Goal: Book appointment/travel/reservation

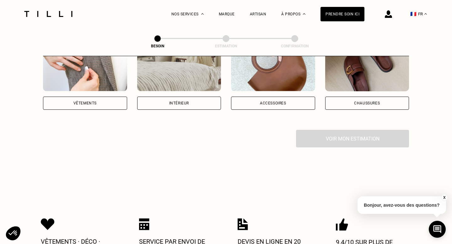
scroll to position [153, 0]
click at [76, 101] on div "Vêtements" at bounding box center [84, 103] width 23 height 4
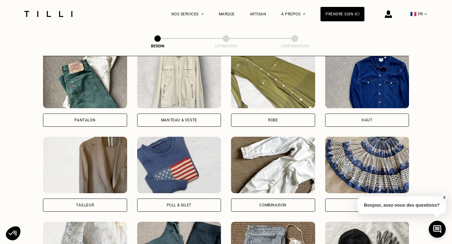
scroll to position [305, 0]
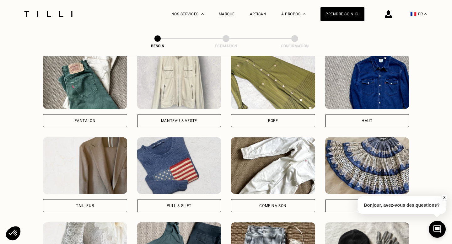
click at [101, 116] on div "Pantalon" at bounding box center [85, 120] width 84 height 13
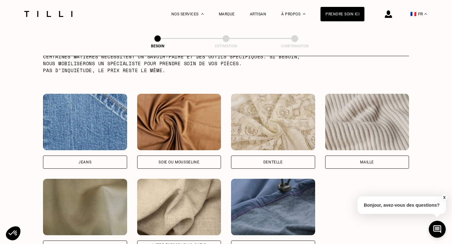
scroll to position [646, 0]
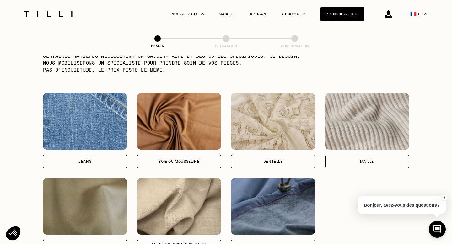
click at [91, 122] on img at bounding box center [85, 121] width 84 height 57
select select "FR"
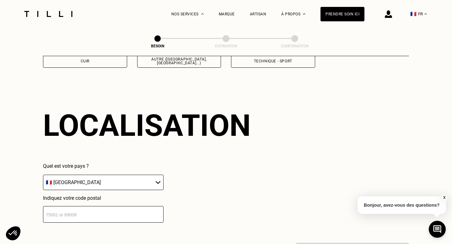
scroll to position [841, 0]
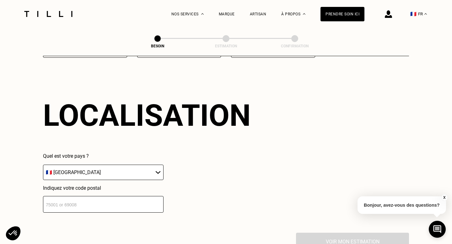
click at [151, 197] on input "number" at bounding box center [103, 204] width 121 height 17
type input "75017"
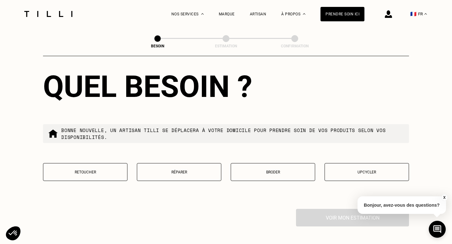
scroll to position [1035, 0]
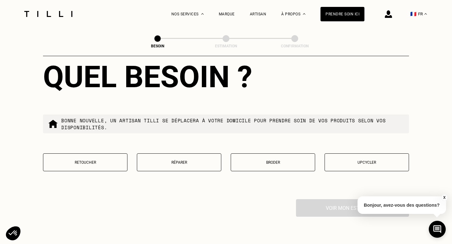
click at [170, 159] on button "Réparer" at bounding box center [179, 163] width 84 height 18
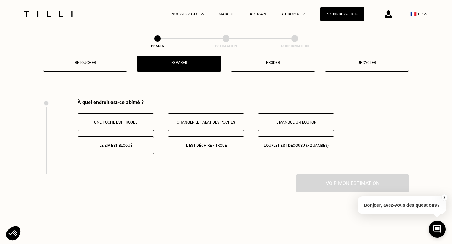
scroll to position [1157, 0]
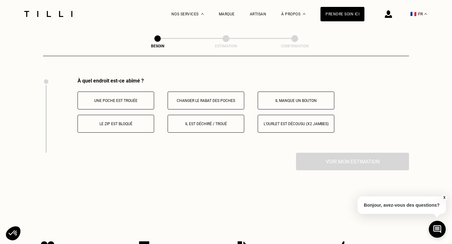
click at [280, 99] on p "Il manque un bouton" at bounding box center [296, 101] width 70 height 4
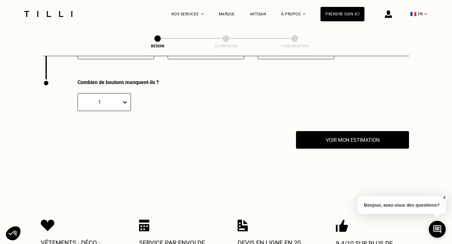
scroll to position [1232, 0]
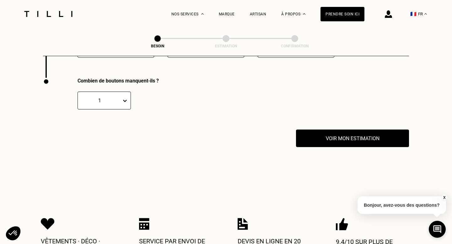
click at [125, 100] on icon at bounding box center [125, 101] width 4 height 2
click at [100, 125] on div "2" at bounding box center [104, 131] width 53 height 12
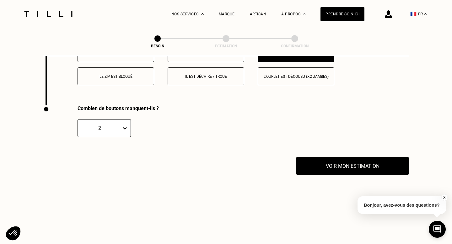
scroll to position [1218, 0]
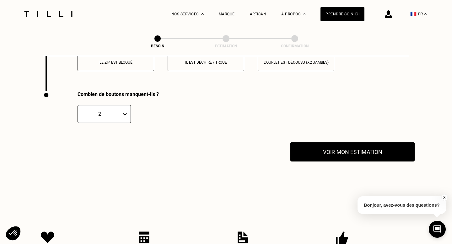
click at [333, 142] on button "Voir mon estimation" at bounding box center [352, 151] width 124 height 19
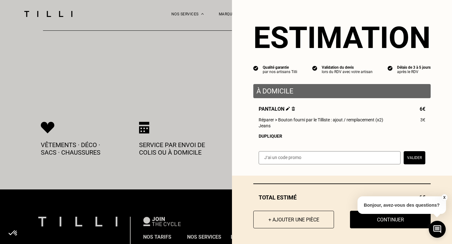
scroll to position [1328, 0]
click at [311, 220] on button "+ Ajouter une pièce" at bounding box center [293, 219] width 89 height 19
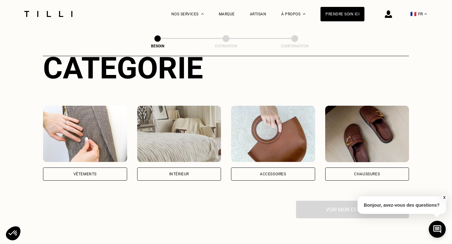
scroll to position [105, 0]
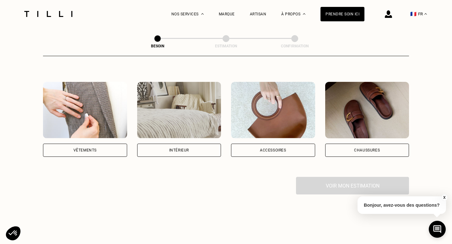
click at [110, 101] on img at bounding box center [85, 110] width 84 height 57
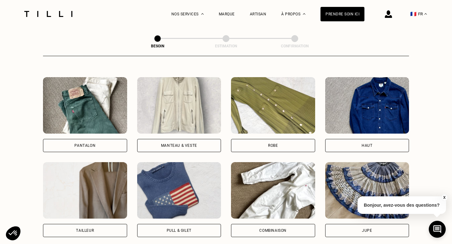
scroll to position [296, 0]
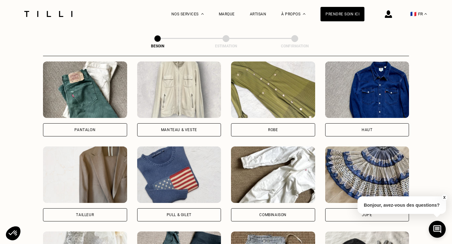
click at [265, 124] on div "Robe" at bounding box center [273, 129] width 84 height 13
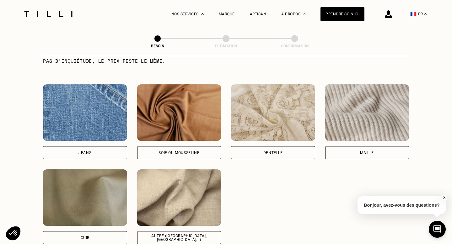
scroll to position [655, 0]
click at [178, 194] on img at bounding box center [179, 197] width 84 height 57
select select "FR"
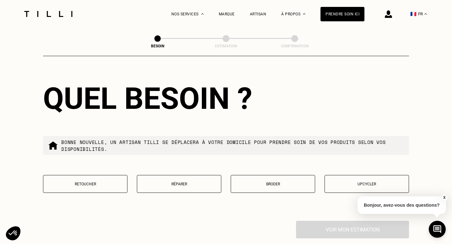
scroll to position [1014, 0]
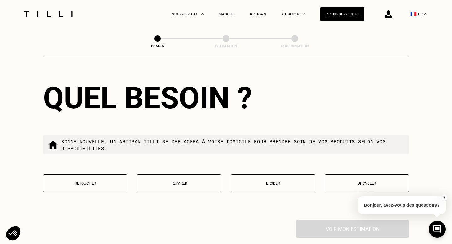
click at [99, 180] on button "Retoucher" at bounding box center [85, 184] width 84 height 18
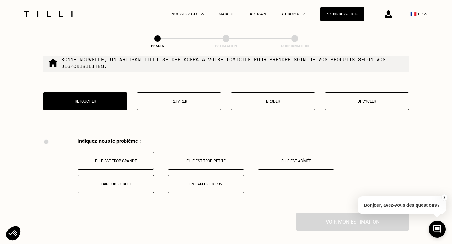
scroll to position [1072, 0]
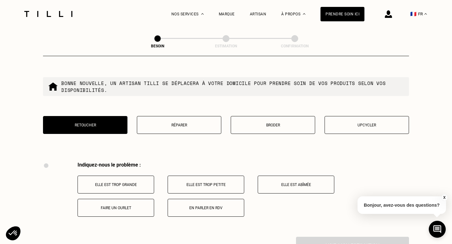
click at [187, 123] on p "Réparer" at bounding box center [179, 125] width 78 height 4
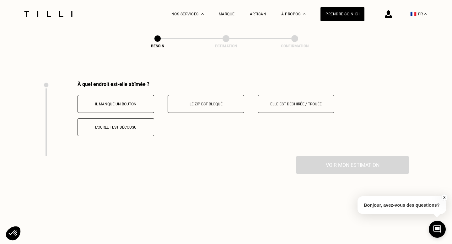
scroll to position [1157, 0]
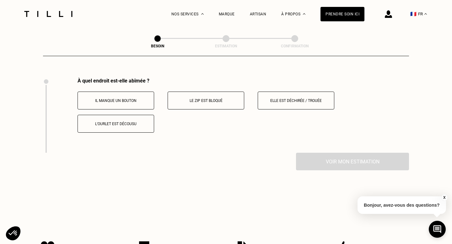
click at [146, 99] on p "Il manque un bouton" at bounding box center [116, 101] width 70 height 4
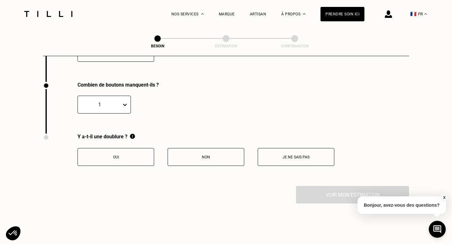
scroll to position [1232, 0]
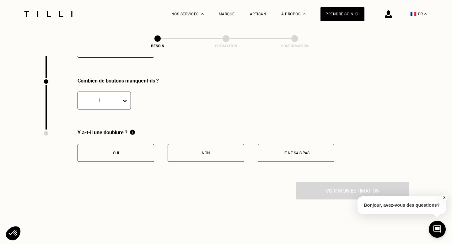
click at [201, 148] on button "Non" at bounding box center [206, 153] width 77 height 18
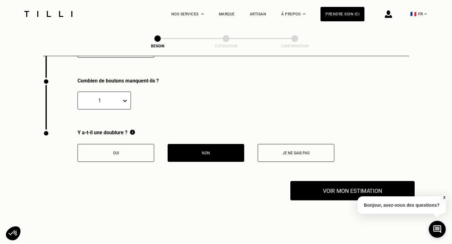
click at [330, 184] on button "Voir mon estimation" at bounding box center [352, 190] width 124 height 19
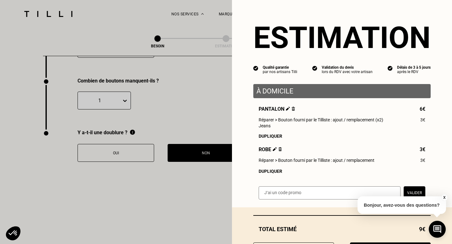
scroll to position [32, 0]
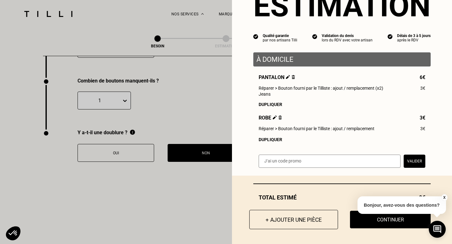
click at [306, 223] on button "+ Ajouter une pièce" at bounding box center [293, 219] width 89 height 19
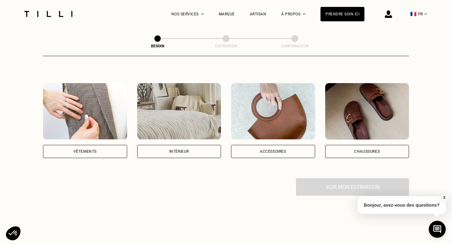
scroll to position [97, 0]
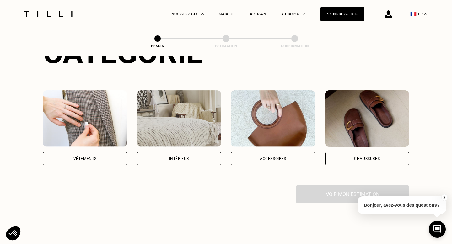
click at [100, 154] on div "Vêtements" at bounding box center [85, 158] width 84 height 13
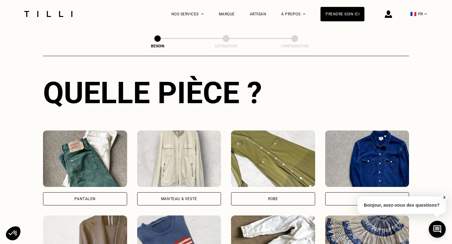
scroll to position [228, 0]
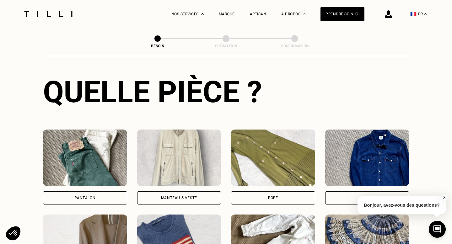
click at [89, 168] on img at bounding box center [85, 158] width 84 height 57
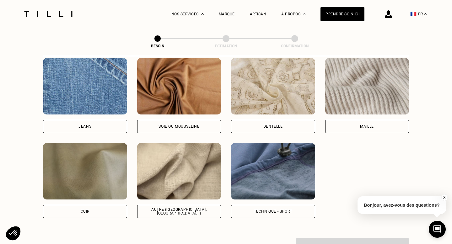
scroll to position [686, 0]
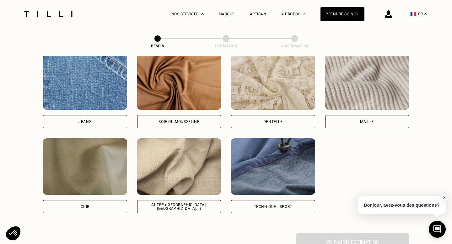
click at [181, 167] on img at bounding box center [179, 166] width 84 height 57
select select "FR"
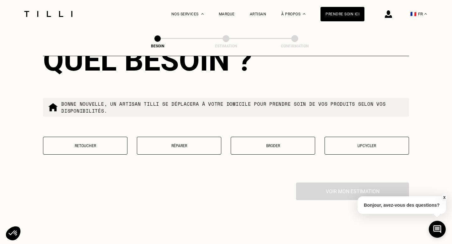
scroll to position [1073, 0]
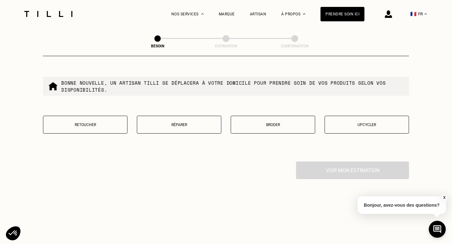
click at [186, 123] on p "Réparer" at bounding box center [179, 125] width 78 height 4
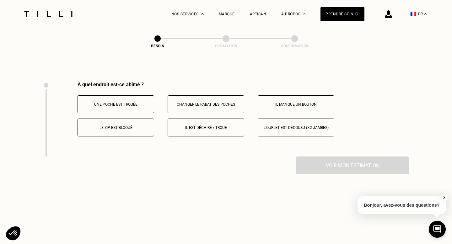
scroll to position [1157, 0]
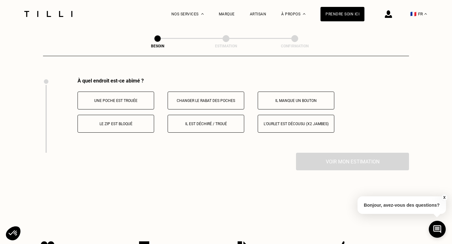
click at [289, 99] on p "Il manque un bouton" at bounding box center [296, 101] width 70 height 4
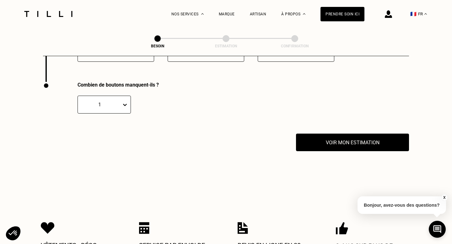
scroll to position [1232, 0]
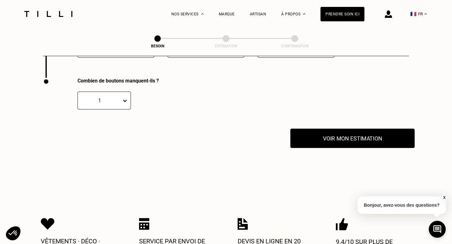
click at [341, 132] on button "Voir mon estimation" at bounding box center [352, 138] width 124 height 19
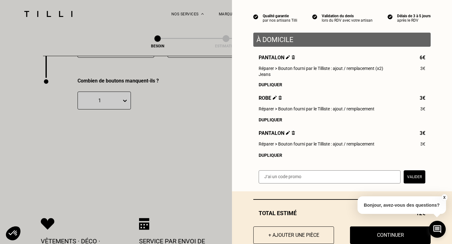
scroll to position [67, 0]
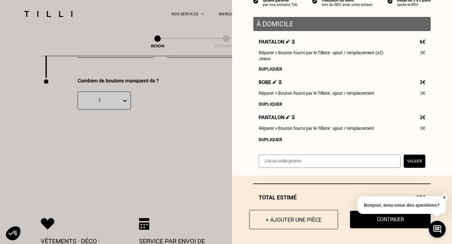
click at [287, 221] on button "+ Ajouter une pièce" at bounding box center [293, 219] width 89 height 19
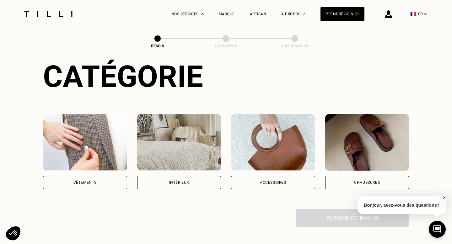
scroll to position [73, 0]
click at [178, 144] on img at bounding box center [179, 143] width 84 height 57
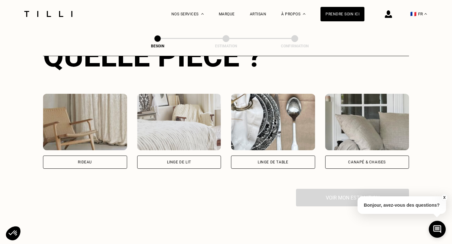
scroll to position [276, 0]
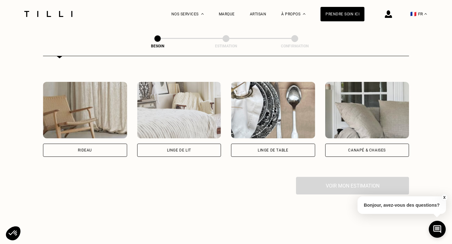
click at [164, 118] on img at bounding box center [179, 110] width 84 height 57
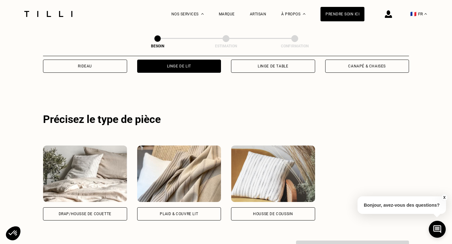
scroll to position [375, 0]
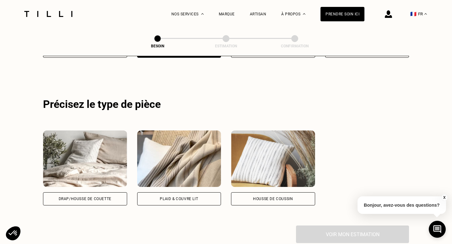
click at [280, 152] on img at bounding box center [273, 159] width 84 height 57
select select "FR"
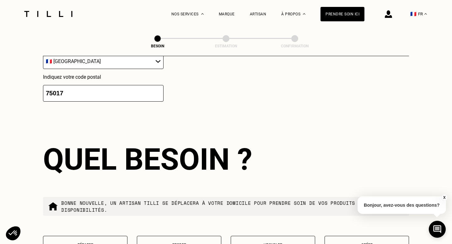
scroll to position [686, 0]
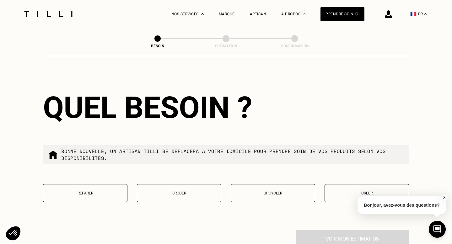
click at [99, 188] on button "Réparer" at bounding box center [85, 193] width 84 height 18
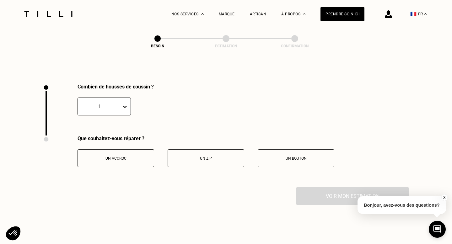
scroll to position [838, 0]
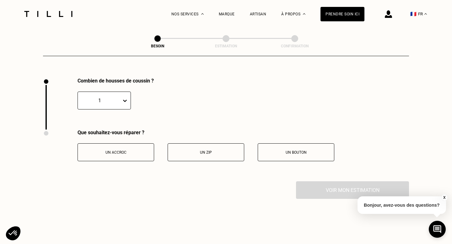
click at [221, 150] on p "Un zip" at bounding box center [206, 152] width 70 height 4
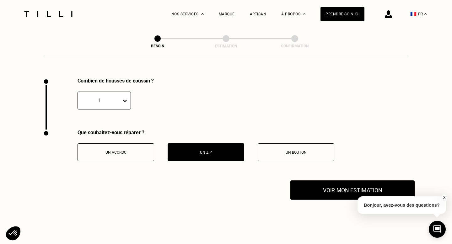
click at [321, 186] on button "Voir mon estimation" at bounding box center [352, 190] width 124 height 19
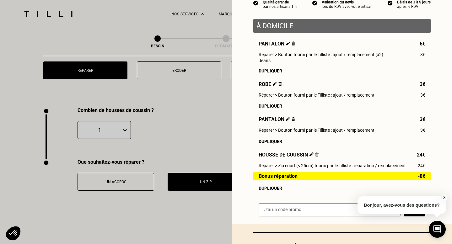
scroll to position [114, 0]
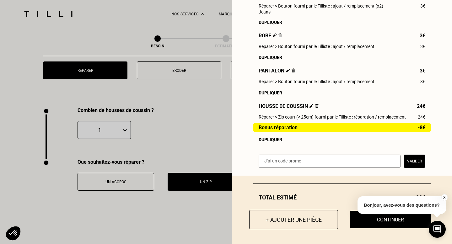
click at [290, 218] on button "+ Ajouter une pièce" at bounding box center [293, 219] width 89 height 19
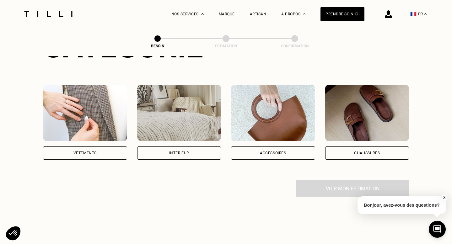
scroll to position [111, 0]
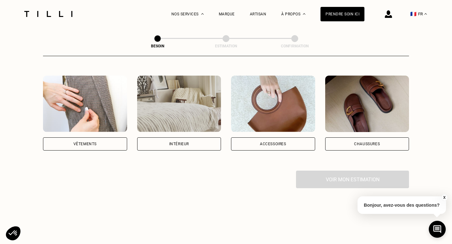
click at [98, 103] on img at bounding box center [85, 104] width 84 height 57
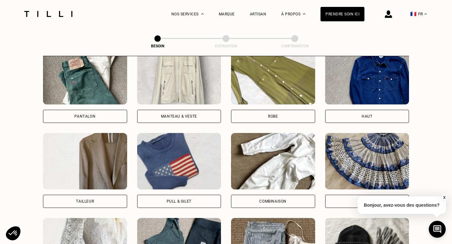
scroll to position [300, 0]
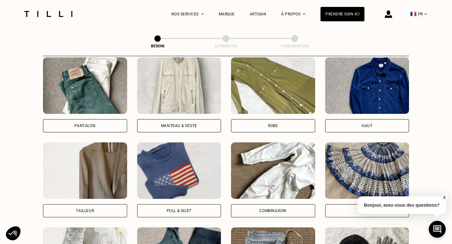
click at [375, 76] on img at bounding box center [367, 85] width 84 height 57
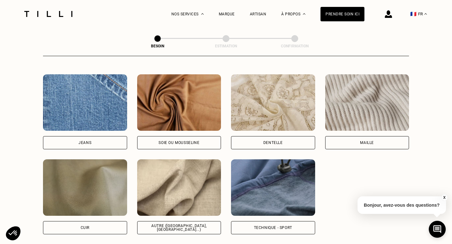
scroll to position [667, 0]
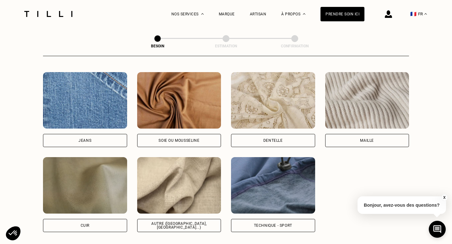
click at [199, 111] on img at bounding box center [179, 100] width 84 height 57
select select "FR"
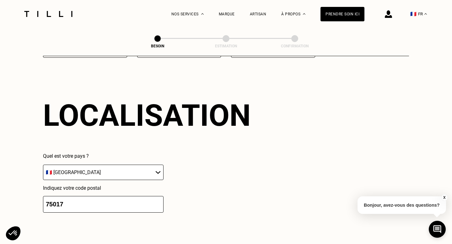
scroll to position [1009, 0]
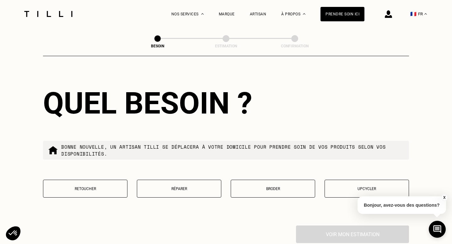
click at [170, 183] on button "Réparer" at bounding box center [179, 189] width 84 height 18
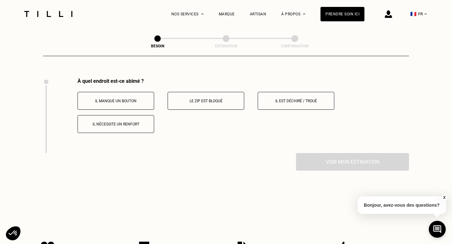
scroll to position [1157, 0]
click at [283, 99] on p "Il est déchiré / troué" at bounding box center [296, 101] width 70 height 4
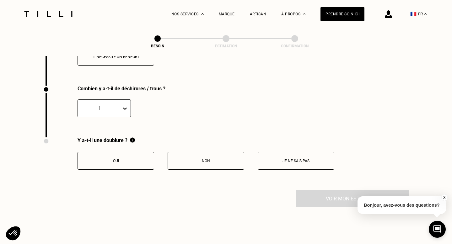
scroll to position [1232, 0]
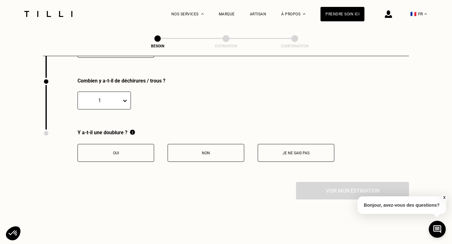
click at [202, 151] on button "Non" at bounding box center [206, 153] width 77 height 18
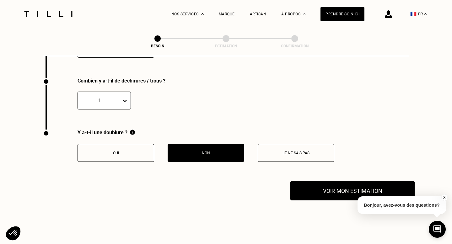
click at [345, 181] on button "Voir mon estimation" at bounding box center [352, 190] width 124 height 19
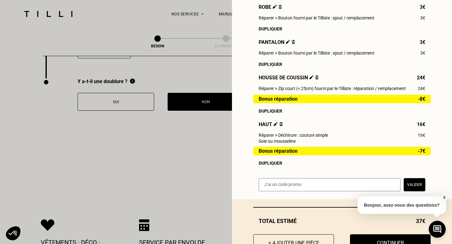
scroll to position [166, 0]
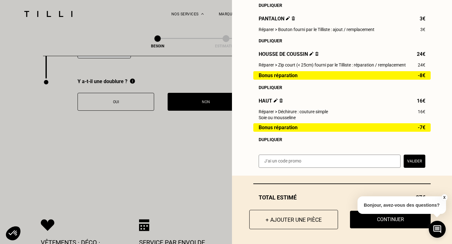
click at [281, 221] on button "+ Ajouter une pièce" at bounding box center [293, 219] width 89 height 19
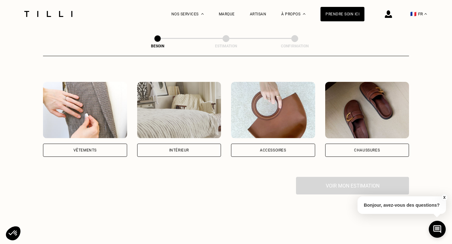
scroll to position [106, 0]
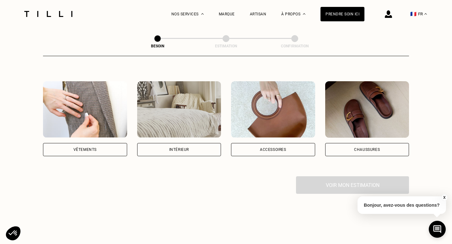
click at [93, 95] on img at bounding box center [85, 109] width 84 height 57
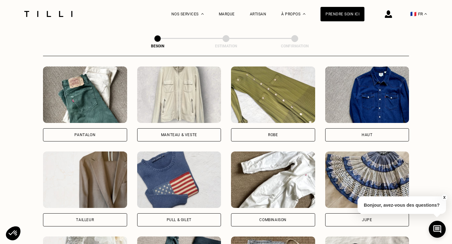
scroll to position [311, 0]
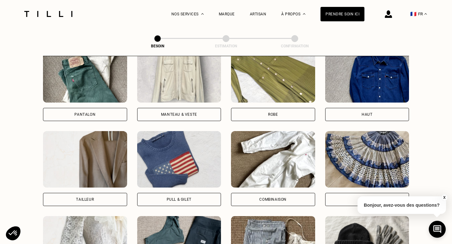
click at [383, 81] on img at bounding box center [367, 74] width 84 height 57
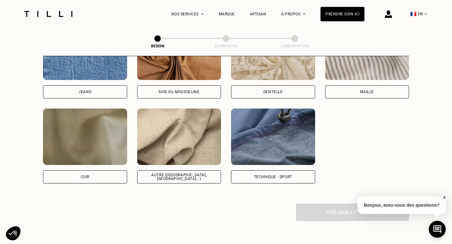
scroll to position [724, 0]
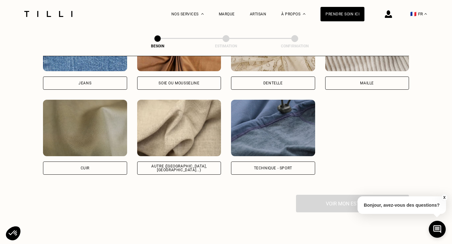
click at [195, 127] on img at bounding box center [179, 128] width 84 height 57
select select "FR"
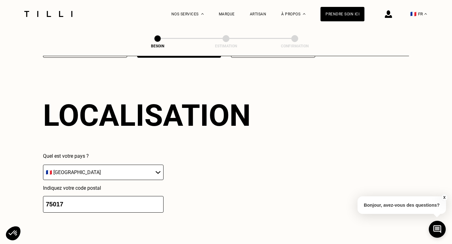
scroll to position [986, 0]
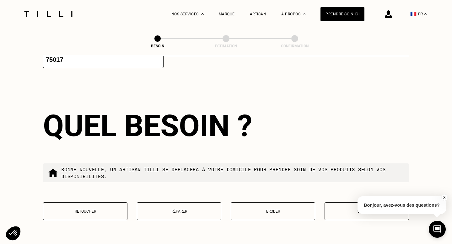
click at [162, 209] on p "Réparer" at bounding box center [179, 211] width 78 height 4
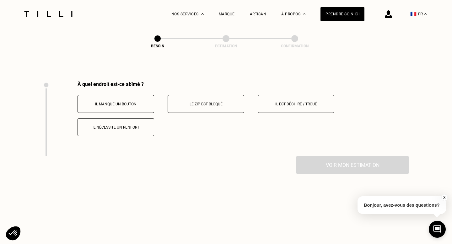
scroll to position [1157, 0]
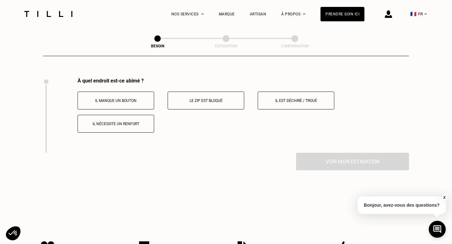
click at [307, 92] on button "Il est déchiré / troué" at bounding box center [296, 101] width 77 height 18
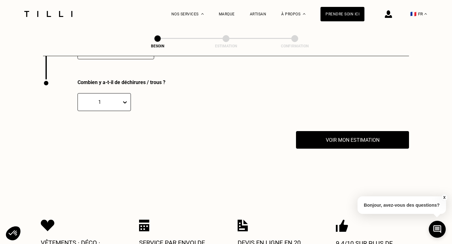
scroll to position [1232, 0]
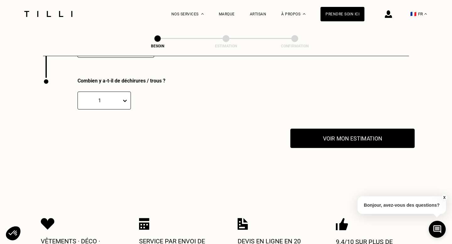
click at [334, 132] on button "Voir mon estimation" at bounding box center [352, 138] width 124 height 19
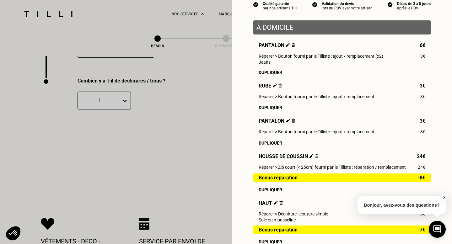
scroll to position [52, 0]
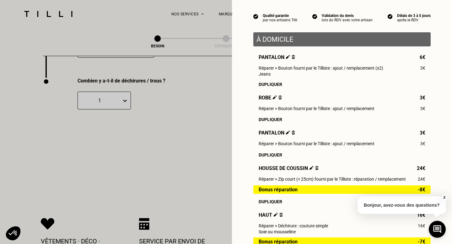
click at [287, 57] on img at bounding box center [288, 57] width 4 height 4
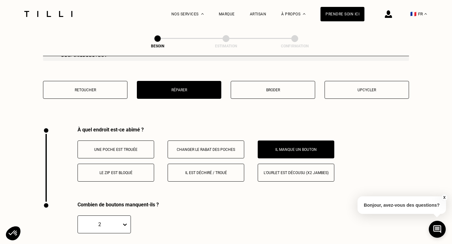
scroll to position [1109, 0]
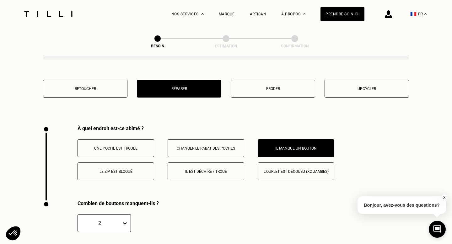
click at [126, 219] on div "2" at bounding box center [104, 223] width 53 height 18
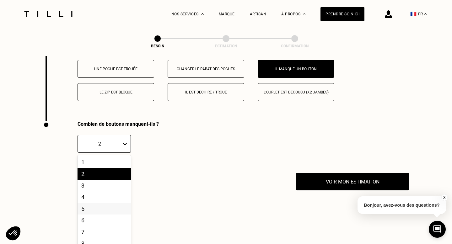
scroll to position [1189, 0]
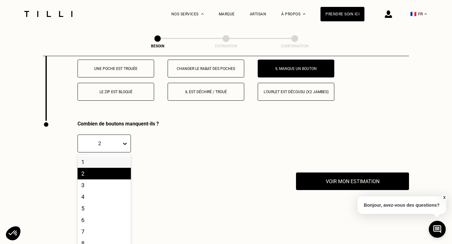
click at [96, 157] on div "1" at bounding box center [104, 162] width 53 height 12
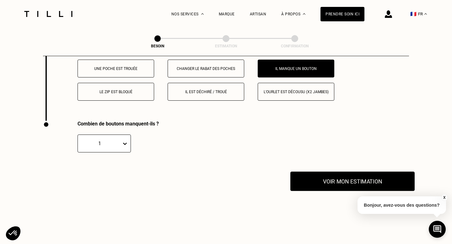
click at [344, 176] on button "Voir mon estimation" at bounding box center [352, 181] width 124 height 19
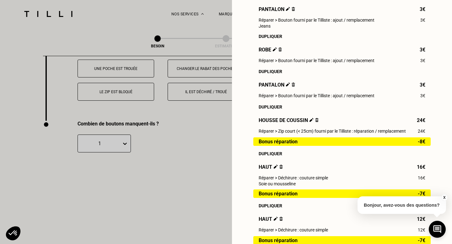
scroll to position [100, 0]
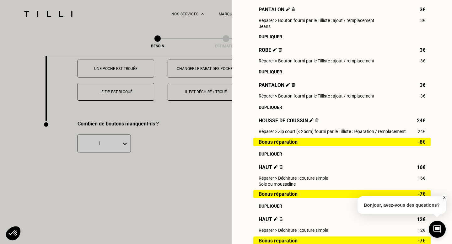
click at [286, 86] on img at bounding box center [288, 85] width 4 height 4
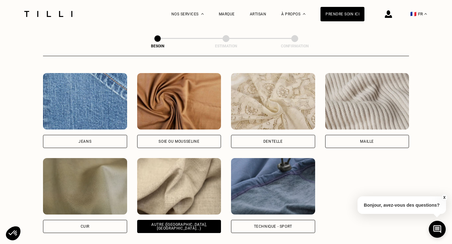
scroll to position [666, 0]
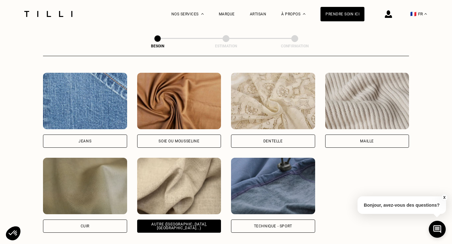
click at [183, 171] on img at bounding box center [179, 186] width 84 height 57
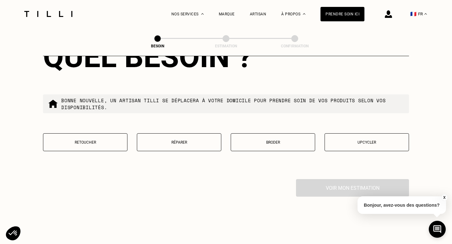
scroll to position [1059, 0]
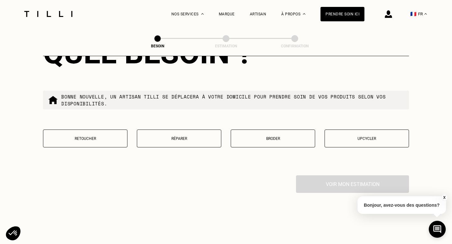
click at [165, 137] on p "Réparer" at bounding box center [179, 139] width 78 height 4
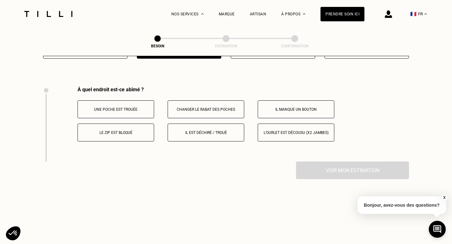
scroll to position [1157, 0]
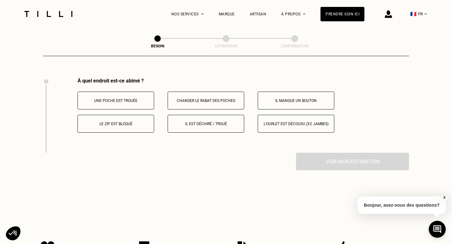
click at [305, 96] on button "Il manque un bouton" at bounding box center [296, 101] width 77 height 18
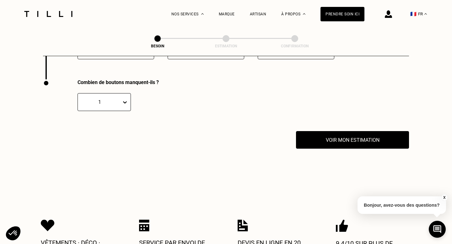
scroll to position [1232, 0]
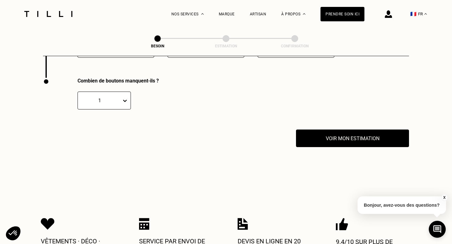
click at [124, 100] on icon at bounding box center [125, 101] width 4 height 2
click at [95, 125] on div "2" at bounding box center [104, 131] width 53 height 12
click at [125, 98] on icon at bounding box center [125, 101] width 6 height 6
click at [96, 137] on div "3" at bounding box center [104, 143] width 53 height 12
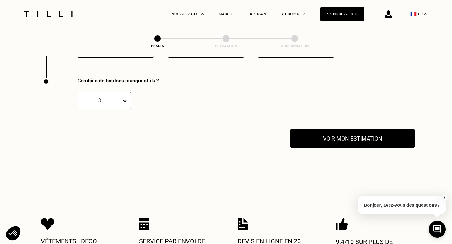
click at [330, 131] on button "Voir mon estimation" at bounding box center [352, 138] width 124 height 19
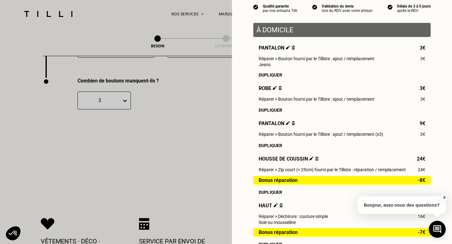
scroll to position [61, 0]
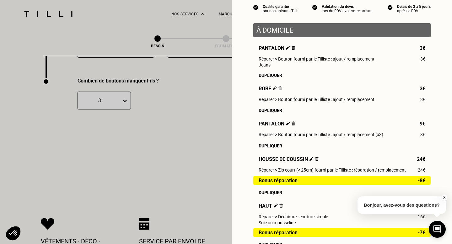
click at [293, 47] on img at bounding box center [293, 48] width 3 height 4
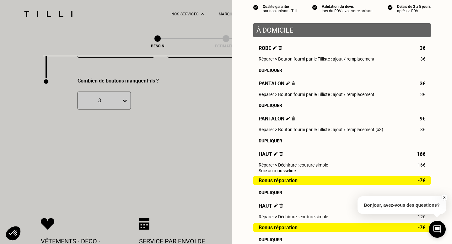
click at [293, 84] on img at bounding box center [293, 83] width 3 height 4
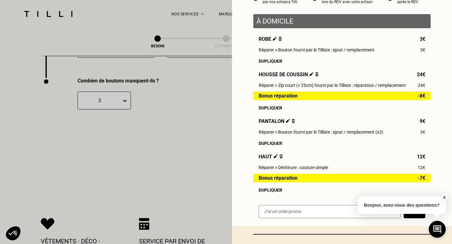
scroll to position [121, 0]
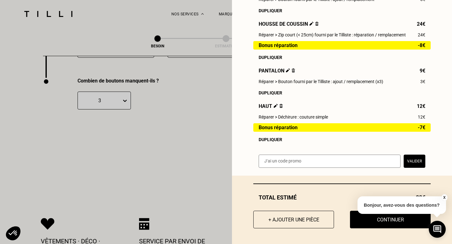
click at [275, 106] on img at bounding box center [276, 106] width 4 height 4
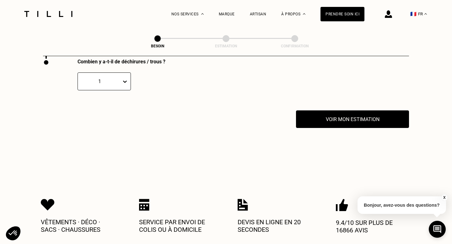
scroll to position [1252, 0]
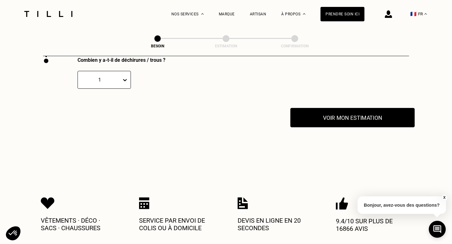
click at [345, 113] on button "Voir mon estimation" at bounding box center [352, 117] width 124 height 19
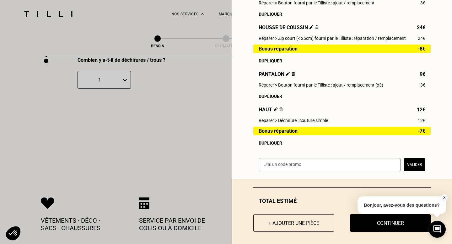
scroll to position [118, 0]
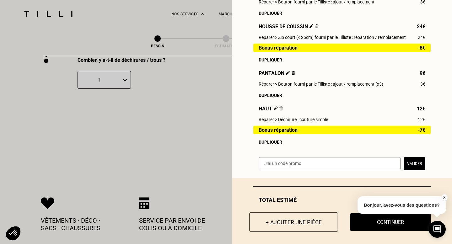
click at [279, 218] on button "+ Ajouter une pièce" at bounding box center [293, 222] width 89 height 19
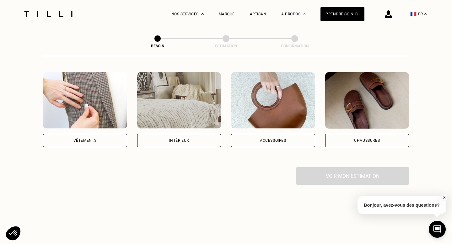
scroll to position [97, 0]
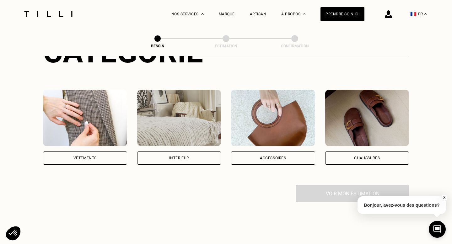
click at [84, 109] on img at bounding box center [85, 118] width 84 height 57
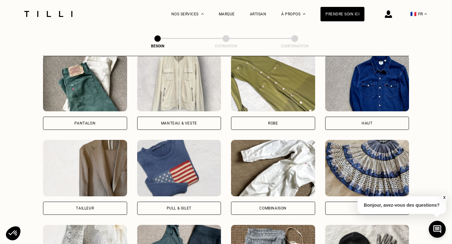
scroll to position [296, 0]
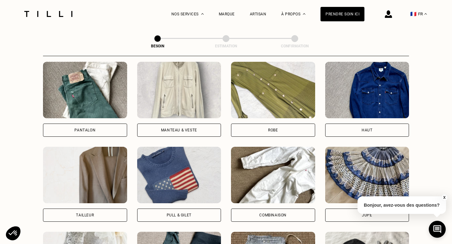
click at [381, 79] on img at bounding box center [367, 90] width 84 height 57
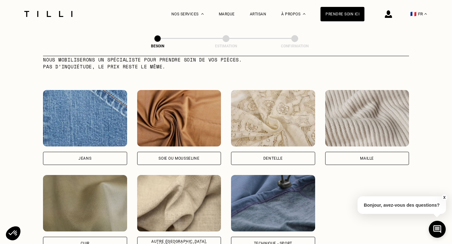
scroll to position [648, 0]
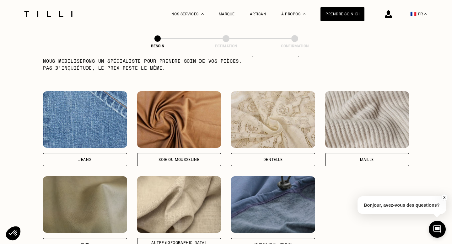
click at [176, 100] on img at bounding box center [179, 119] width 84 height 57
select select "FR"
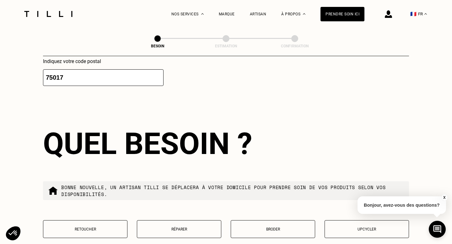
scroll to position [1005, 0]
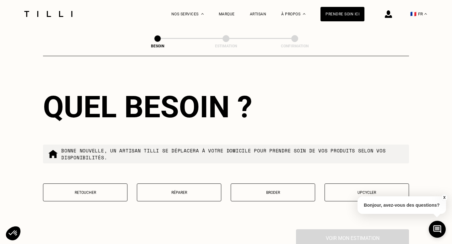
click at [169, 189] on button "Réparer" at bounding box center [179, 193] width 84 height 18
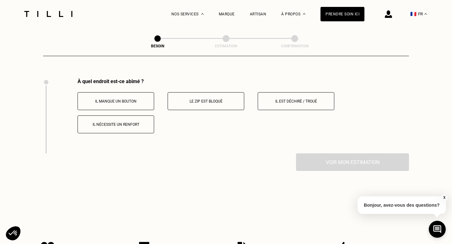
scroll to position [1157, 0]
click at [302, 99] on p "Il est déchiré / troué" at bounding box center [296, 101] width 70 height 4
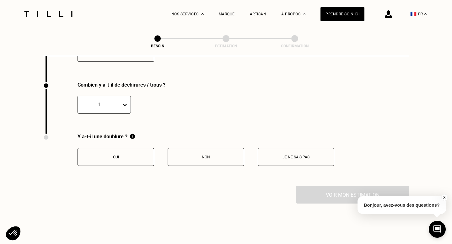
scroll to position [1232, 0]
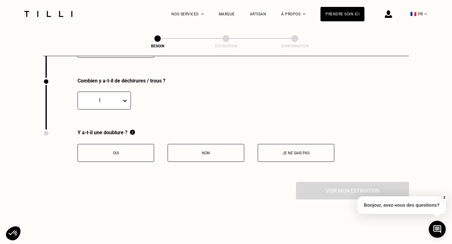
click at [211, 150] on button "Non" at bounding box center [206, 153] width 77 height 18
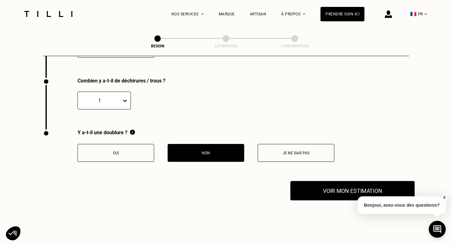
click at [357, 183] on button "Voir mon estimation" at bounding box center [352, 190] width 124 height 19
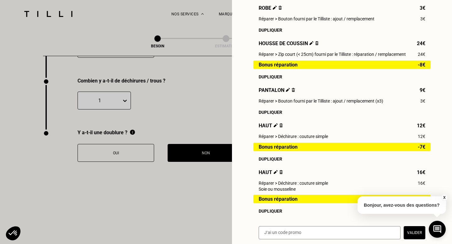
scroll to position [173, 0]
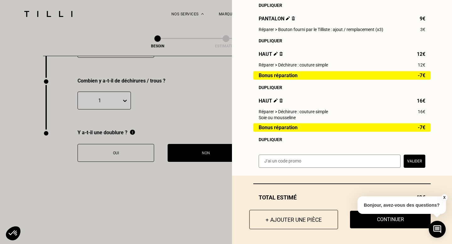
click at [286, 223] on button "+ Ajouter une pièce" at bounding box center [293, 219] width 89 height 19
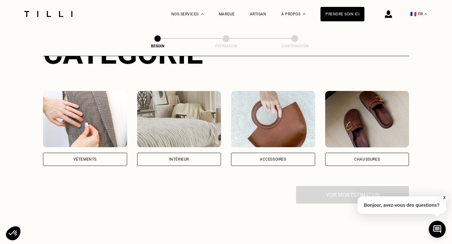
scroll to position [97, 0]
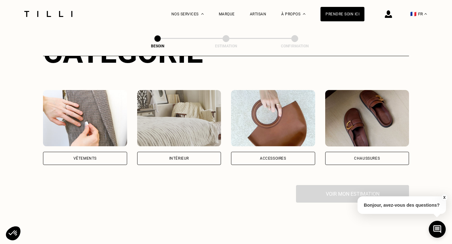
click at [77, 103] on img at bounding box center [85, 118] width 84 height 57
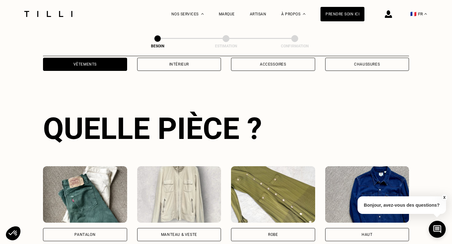
scroll to position [204, 0]
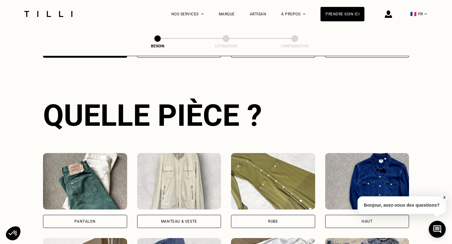
click at [91, 157] on img at bounding box center [85, 181] width 84 height 57
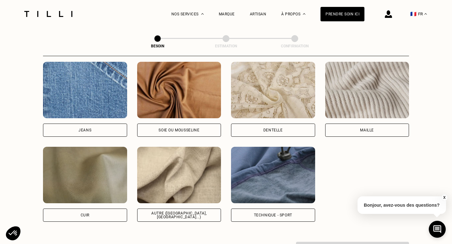
scroll to position [686, 0]
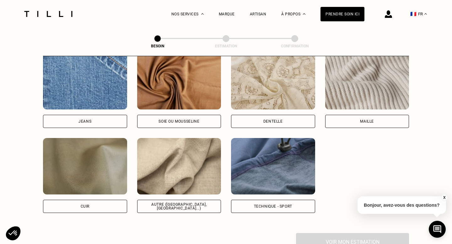
click at [181, 173] on img at bounding box center [179, 166] width 84 height 57
select select "FR"
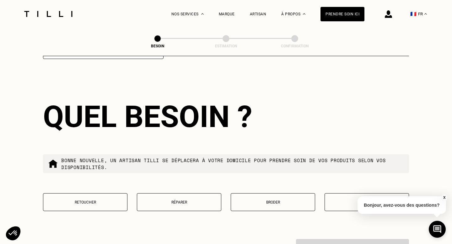
scroll to position [996, 0]
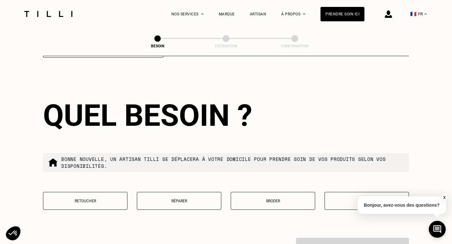
click at [93, 199] on p "Retoucher" at bounding box center [85, 201] width 78 height 4
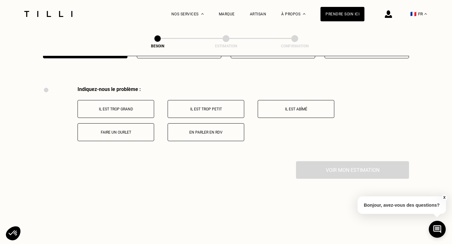
scroll to position [1157, 0]
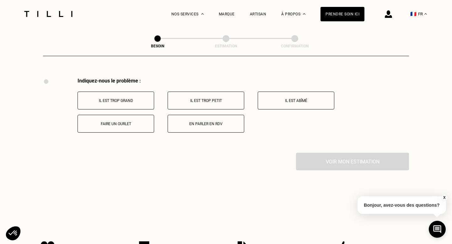
click at [115, 119] on button "Faire un ourlet" at bounding box center [116, 124] width 77 height 18
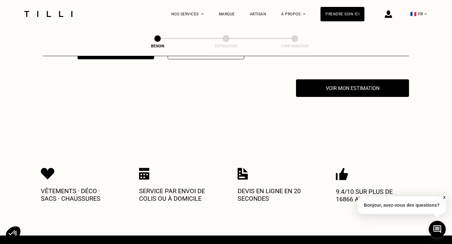
scroll to position [1232, 0]
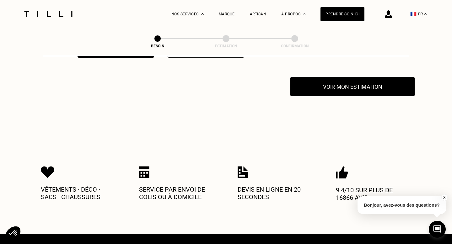
click at [355, 78] on button "Voir mon estimation" at bounding box center [352, 86] width 124 height 19
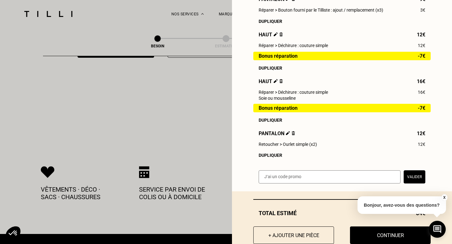
scroll to position [193, 0]
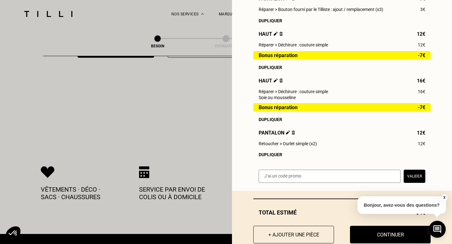
click at [287, 132] on img at bounding box center [288, 133] width 4 height 4
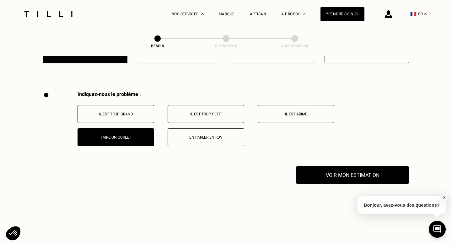
scroll to position [1203, 0]
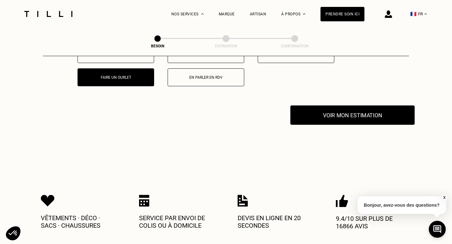
click at [362, 110] on button "Voir mon estimation" at bounding box center [352, 114] width 124 height 19
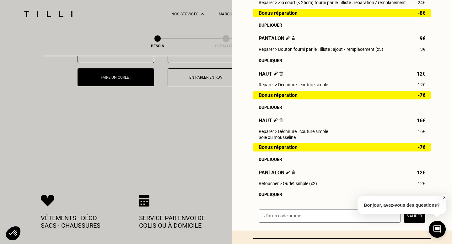
scroll to position [194, 0]
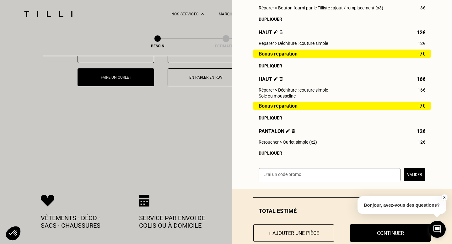
click at [293, 131] on img at bounding box center [293, 131] width 3 height 4
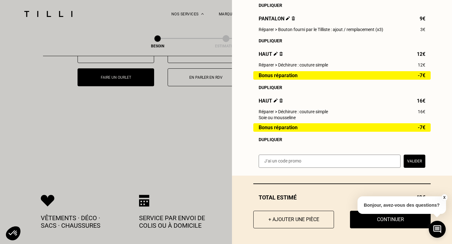
scroll to position [173, 0]
click at [282, 222] on button "+ Ajouter une pièce" at bounding box center [293, 219] width 89 height 19
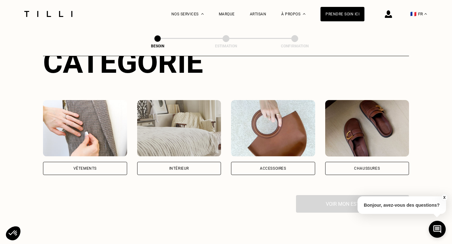
scroll to position [106, 0]
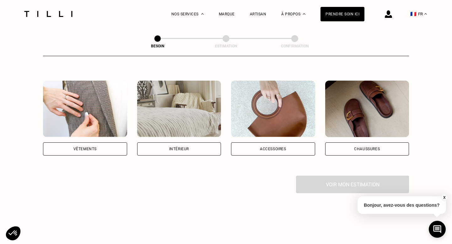
click at [102, 101] on img at bounding box center [85, 109] width 84 height 57
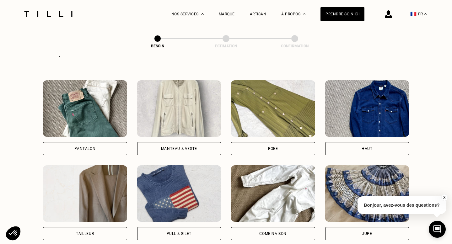
scroll to position [284, 0]
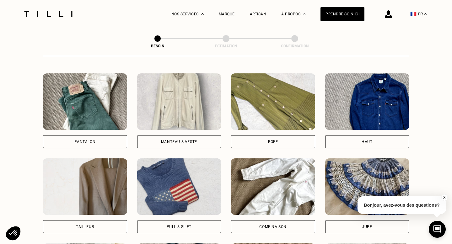
click at [105, 110] on img at bounding box center [85, 101] width 84 height 57
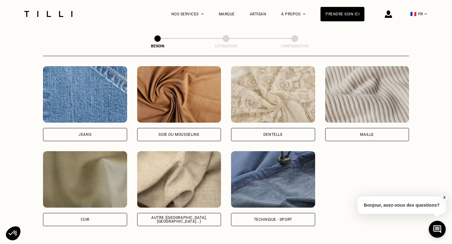
scroll to position [682, 0]
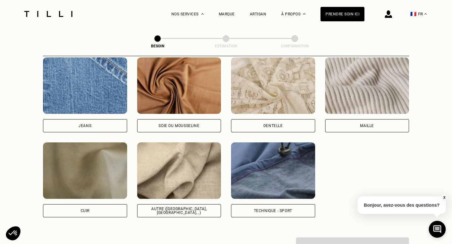
click at [177, 181] on img at bounding box center [179, 171] width 84 height 57
select select "FR"
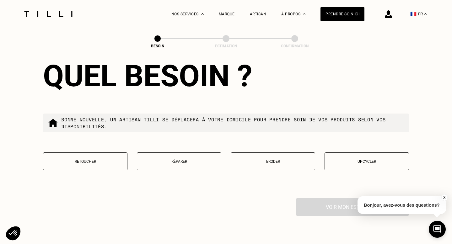
scroll to position [1039, 0]
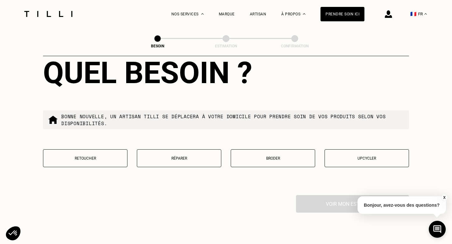
click at [88, 156] on p "Retoucher" at bounding box center [85, 158] width 78 height 4
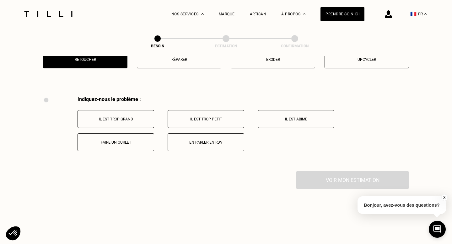
scroll to position [1157, 0]
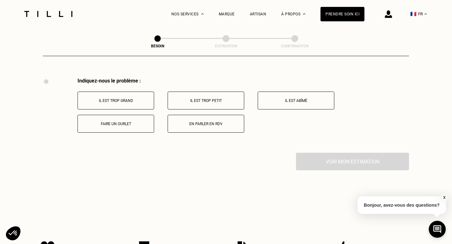
click at [112, 122] on p "Faire un ourlet" at bounding box center [116, 124] width 70 height 4
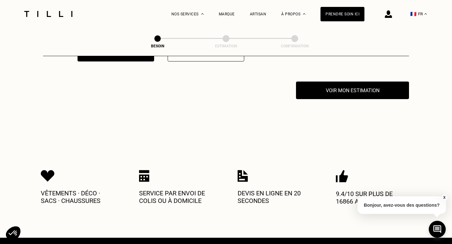
scroll to position [1232, 0]
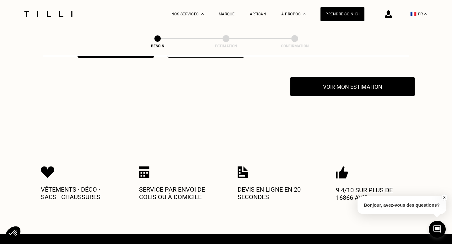
click at [358, 79] on button "Voir mon estimation" at bounding box center [352, 86] width 124 height 19
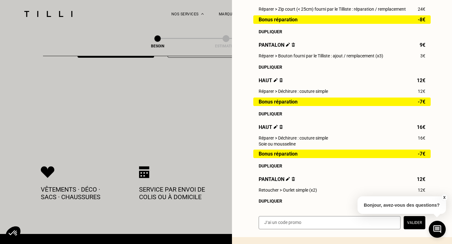
scroll to position [208, 0]
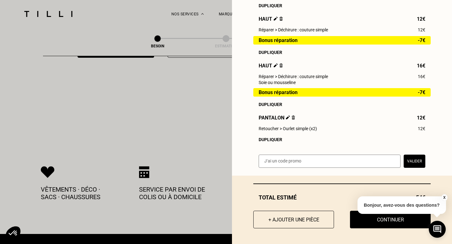
click at [288, 117] on img at bounding box center [288, 118] width 4 height 4
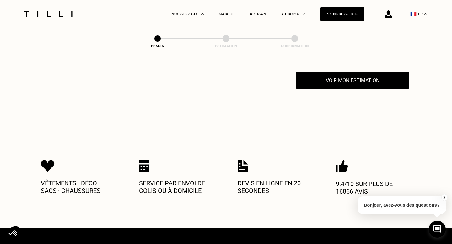
scroll to position [1244, 0]
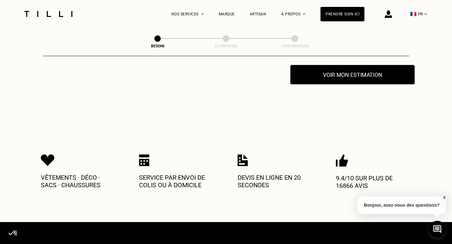
click at [361, 71] on button "Voir mon estimation" at bounding box center [352, 74] width 124 height 19
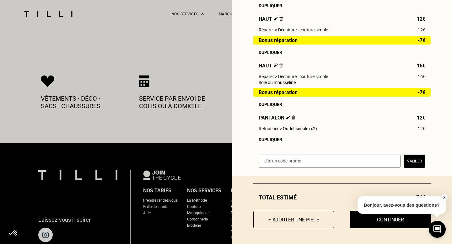
scroll to position [1324, 0]
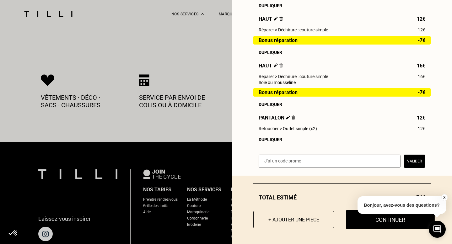
click at [368, 223] on button "Continuer" at bounding box center [390, 219] width 89 height 19
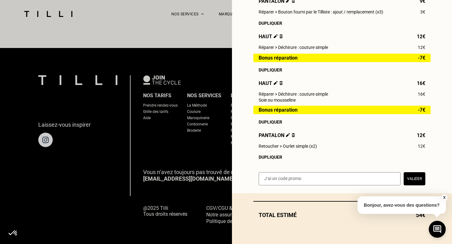
scroll to position [190, 0]
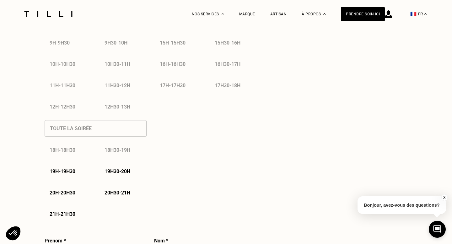
select select "FR"
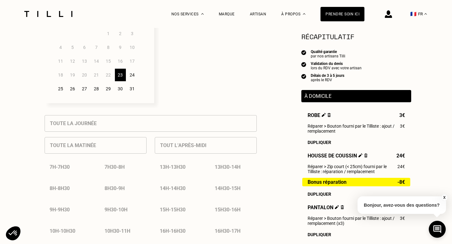
scroll to position [205, 0]
click at [132, 74] on div "24" at bounding box center [132, 74] width 11 height 13
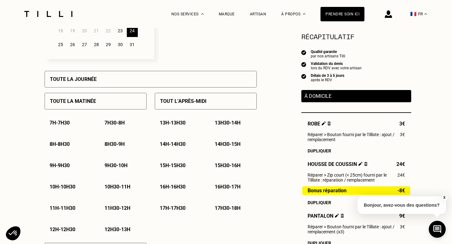
scroll to position [246, 0]
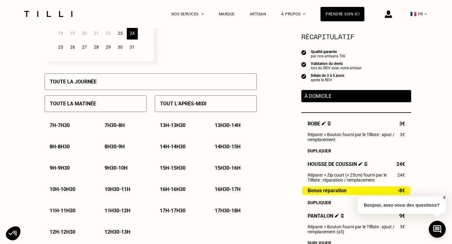
click at [110, 106] on div "Toute la matinée" at bounding box center [96, 103] width 102 height 17
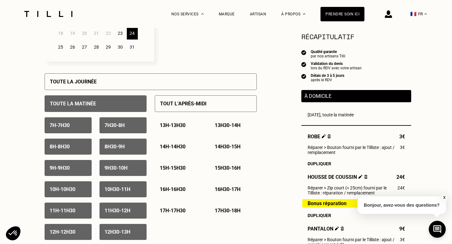
click at [186, 227] on div "Tout l’après-midi 13h - 13h30 13h30 - 14h 14h - 14h30 14h30 - 15h 15h - 15h30 1…" at bounding box center [206, 165] width 102 height 150
click at [59, 190] on p "10h - 10h30" at bounding box center [63, 189] width 26 height 6
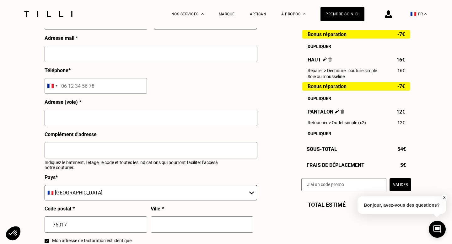
scroll to position [621, 0]
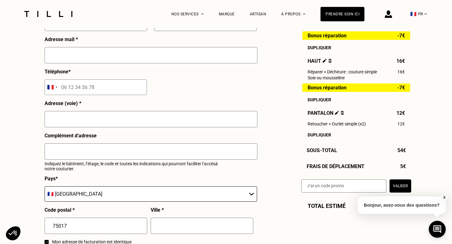
click at [401, 187] on button "Valider" at bounding box center [401, 186] width 22 height 13
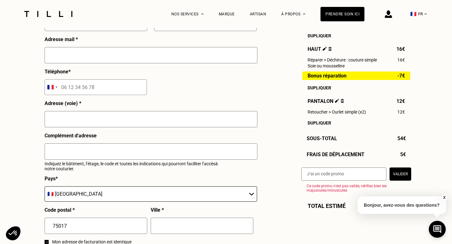
click at [200, 88] on div "Prénom * Nom * Adresse mail * Téléphone * [GEOGRAPHIC_DATA] +93 [GEOGRAPHIC_DAT…" at bounding box center [151, 135] width 212 height 262
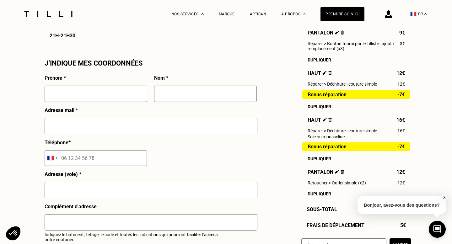
scroll to position [530, 0]
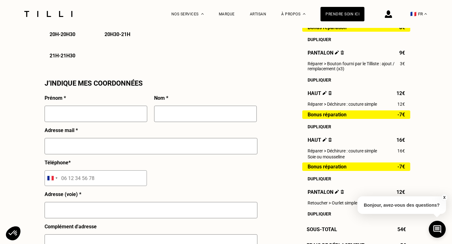
click at [120, 113] on input "text" at bounding box center [96, 114] width 103 height 16
type input "[PERSON_NAME]"
type input "HOO"
type input "[EMAIL_ADDRESS][DOMAIN_NAME]"
type input "06 69 02 73 53"
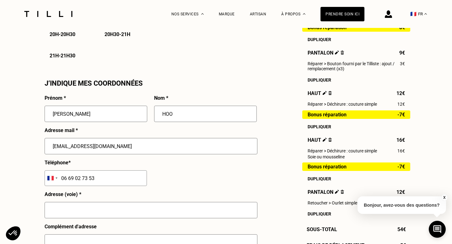
type input "Bureau"
type input "chez AERIGE cabinet d'avocats"
type input "75008"
type input "[GEOGRAPHIC_DATA]"
click at [77, 124] on div "[PERSON_NAME]" at bounding box center [96, 117] width 103 height 22
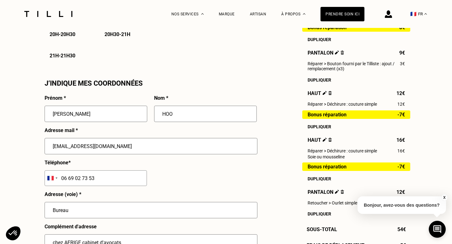
click at [72, 128] on p "Adresse mail *" at bounding box center [61, 130] width 33 height 6
click at [61, 125] on div "[PERSON_NAME]" at bounding box center [96, 117] width 103 height 22
click at [73, 202] on input "Bureau" at bounding box center [151, 210] width 213 height 16
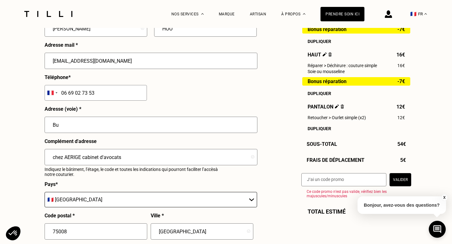
type input "B"
click at [69, 122] on input "text" at bounding box center [151, 125] width 213 height 16
type input "[STREET_ADDRESS][PERSON_NAME]"
click at [131, 162] on input "chez AERIGE cabinet d'avocats" at bounding box center [151, 157] width 213 height 16
click at [130, 159] on input "chez AERIGE cabine" at bounding box center [151, 157] width 213 height 16
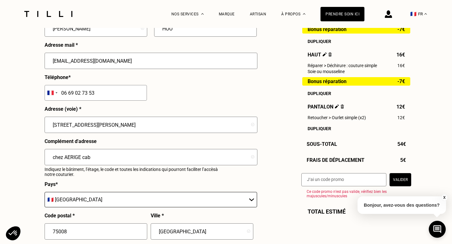
click at [115, 161] on input "chez AERIGE cab" at bounding box center [151, 157] width 213 height 16
click at [104, 156] on input "chez" at bounding box center [151, 157] width 213 height 16
type input "c"
click at [90, 158] on input "text" at bounding box center [151, 157] width 213 height 16
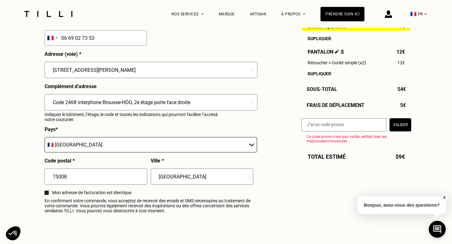
scroll to position [671, 0]
type input "Code 2468 interphone Brousse-HÔO, 2e étage porte face droite"
click at [99, 180] on input "75008" at bounding box center [96, 176] width 103 height 16
type input "75017"
type input "[GEOGRAPHIC_DATA]"
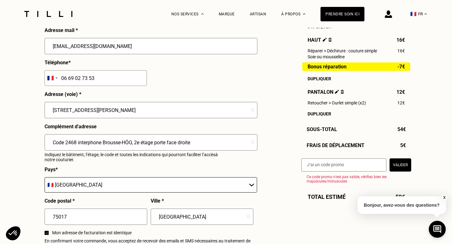
scroll to position [631, 0]
click at [337, 91] on img at bounding box center [337, 91] width 4 height 4
select select "FR"
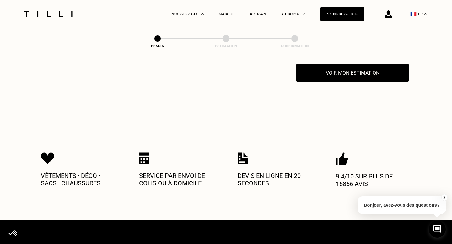
scroll to position [1261, 0]
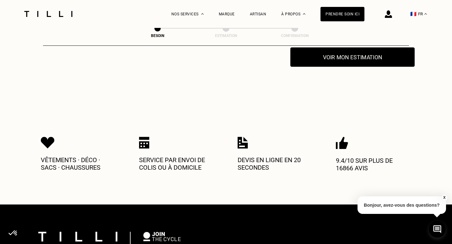
click at [365, 52] on button "Voir mon estimation" at bounding box center [352, 56] width 124 height 19
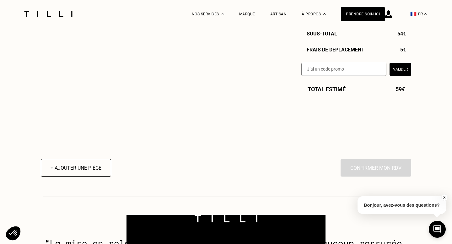
select select "FR"
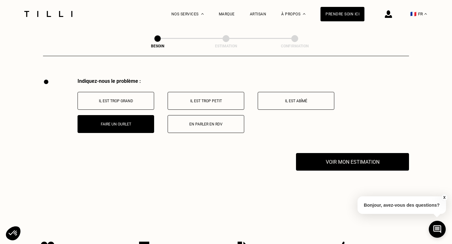
scroll to position [1157, 0]
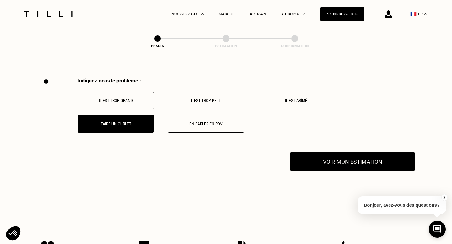
click at [321, 154] on button "Voir mon estimation" at bounding box center [352, 161] width 124 height 19
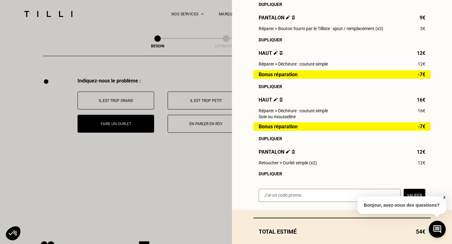
scroll to position [208, 0]
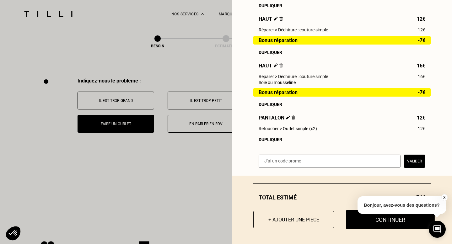
click at [386, 220] on button "Continuer" at bounding box center [390, 219] width 89 height 19
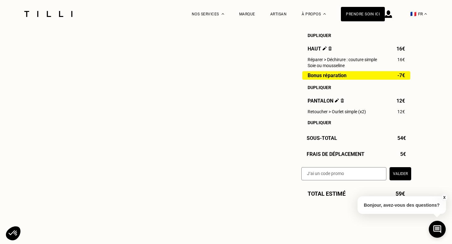
select select "FR"
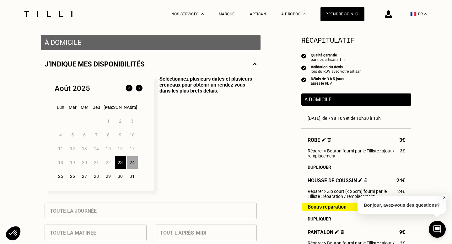
scroll to position [121, 0]
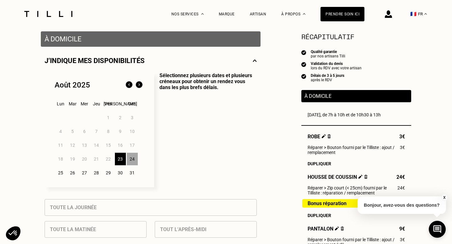
click at [135, 157] on div "24" at bounding box center [132, 159] width 11 height 13
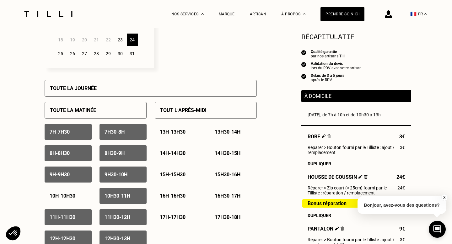
scroll to position [259, 0]
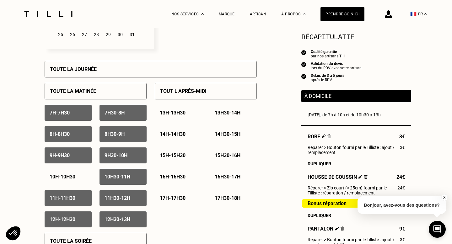
click at [72, 178] on p "10h - 10h30" at bounding box center [63, 177] width 26 height 6
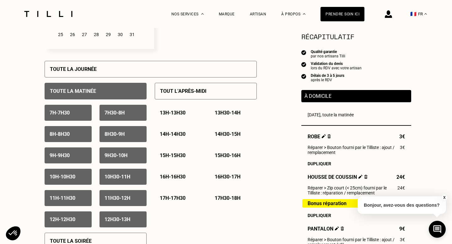
click at [50, 177] on p "10h - 10h30" at bounding box center [63, 177] width 26 height 6
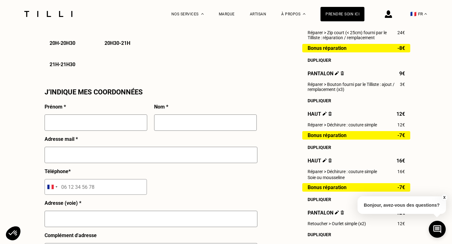
scroll to position [522, 0]
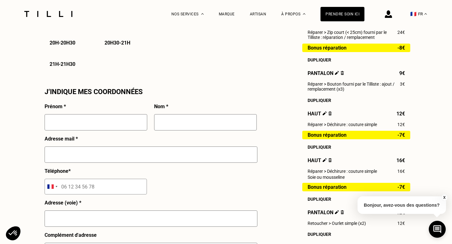
click at [100, 122] on input "text" at bounding box center [96, 122] width 103 height 16
type input "[PERSON_NAME]"
type input "HOO"
type input "[EMAIL_ADDRESS][DOMAIN_NAME]"
type input "06 69 02 73 53"
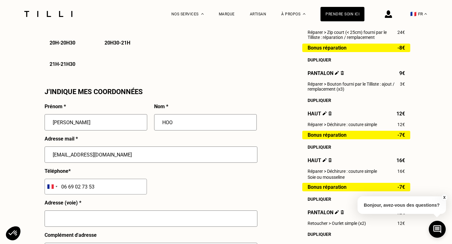
type input "Bureau"
type input "chez AERIGE cabinet d'avocats"
type input "75008"
type input "[GEOGRAPHIC_DATA]"
click at [74, 153] on input "[EMAIL_ADDRESS][DOMAIN_NAME]" at bounding box center [151, 155] width 213 height 16
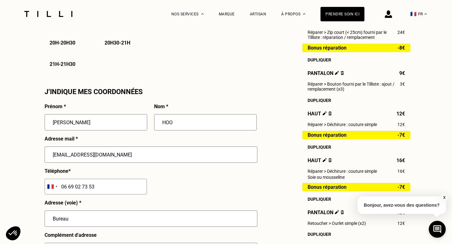
click at [65, 148] on input "[EMAIL_ADDRESS][DOMAIN_NAME]" at bounding box center [151, 155] width 213 height 16
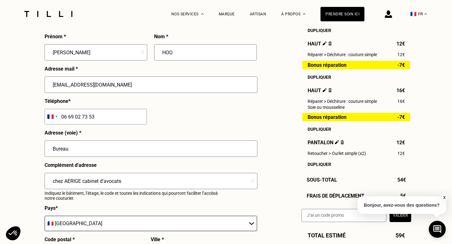
click at [77, 149] on input "Bureau" at bounding box center [151, 149] width 213 height 16
type input "[STREET_ADDRESS][PERSON_NAME]"
click at [131, 181] on input "chez AERIGE cabinet d'avocats" at bounding box center [151, 181] width 213 height 16
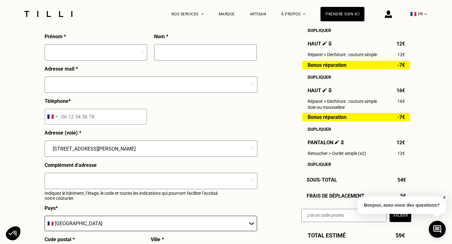
type input "75017"
click at [68, 180] on input "text" at bounding box center [151, 181] width 213 height 16
click at [54, 148] on input "[STREET_ADDRESS][PERSON_NAME]" at bounding box center [151, 149] width 213 height 16
click at [76, 182] on input "text" at bounding box center [151, 181] width 213 height 16
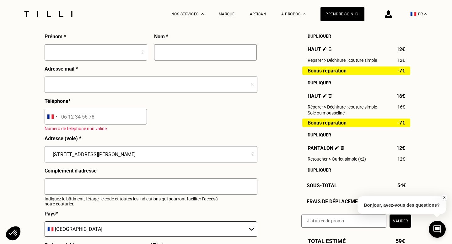
click at [76, 182] on input "text" at bounding box center [151, 187] width 213 height 16
type input "Code"
click at [99, 116] on input "tel" at bounding box center [96, 117] width 102 height 16
type input "06 69 02 73 53"
type input "[PERSON_NAME]"
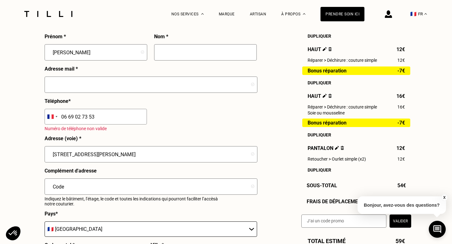
type input "HOO"
type input "[EMAIL_ADDRESS][DOMAIN_NAME]"
type input "75008"
type input "[GEOGRAPHIC_DATA]"
click at [73, 188] on input "Code" at bounding box center [151, 187] width 213 height 16
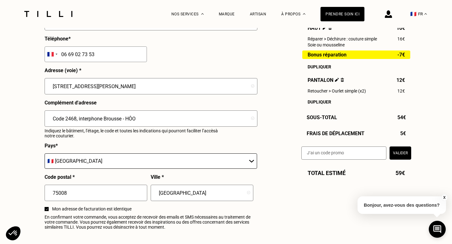
scroll to position [657, 0]
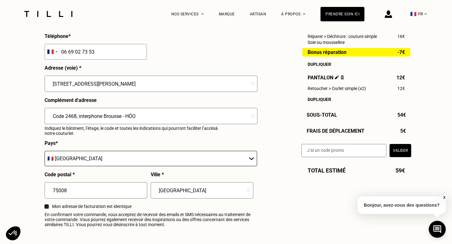
type input "Code 2468, interphone Brousse - HÔO"
click at [72, 191] on input "75008" at bounding box center [96, 190] width 103 height 16
type input "75017"
type input "[GEOGRAPHIC_DATA]"
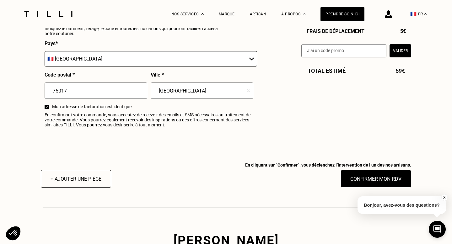
scroll to position [757, 0]
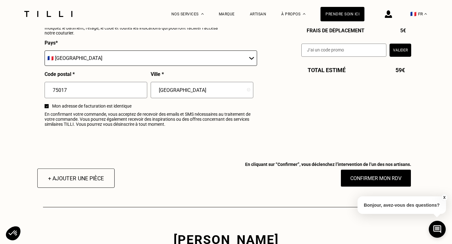
click at [92, 181] on button "+ Ajouter une pièce" at bounding box center [75, 178] width 77 height 19
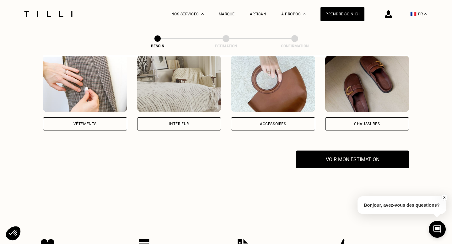
scroll to position [119, 0]
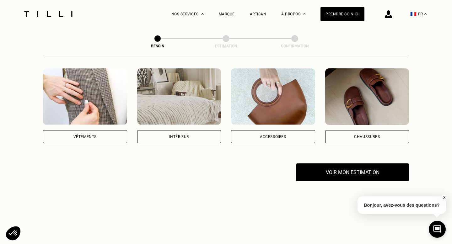
click at [183, 97] on img at bounding box center [179, 96] width 84 height 57
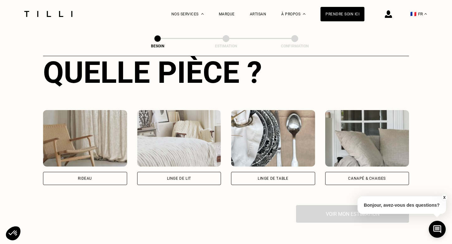
scroll to position [260, 0]
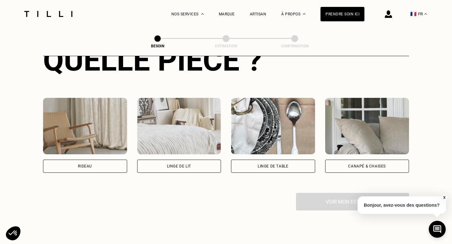
click at [184, 119] on img at bounding box center [179, 126] width 84 height 57
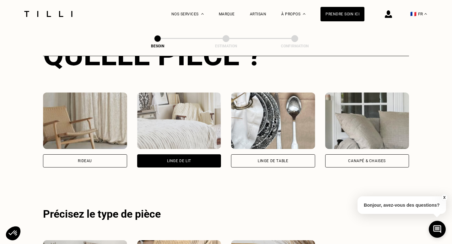
scroll to position [264, 0]
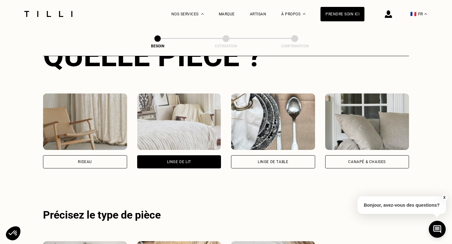
click at [252, 126] on img at bounding box center [273, 122] width 84 height 57
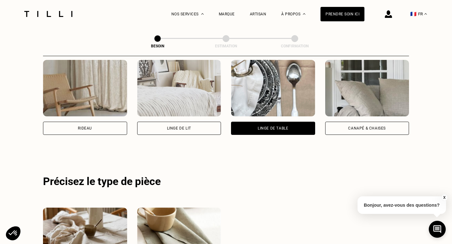
click at [380, 88] on img at bounding box center [367, 88] width 84 height 57
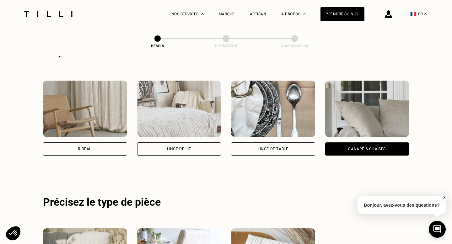
scroll to position [274, 0]
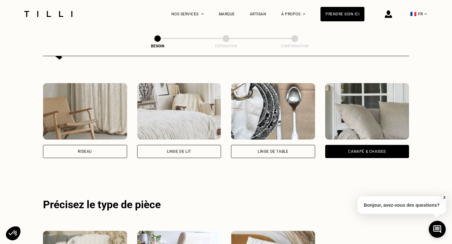
click at [94, 104] on img at bounding box center [85, 111] width 84 height 57
select select "FR"
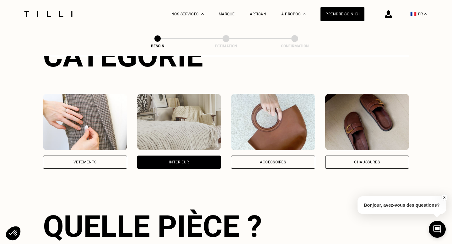
scroll to position [93, 0]
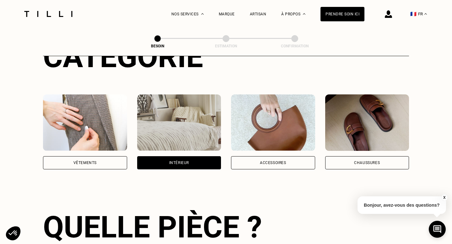
click at [272, 109] on img at bounding box center [273, 123] width 84 height 57
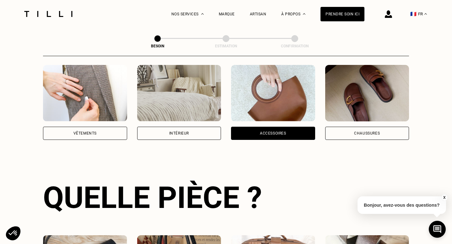
scroll to position [110, 0]
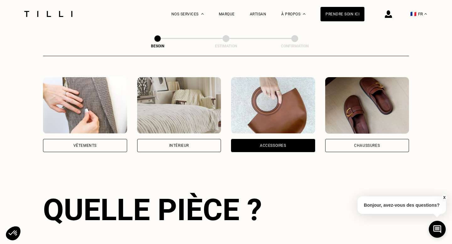
click at [196, 89] on img at bounding box center [179, 105] width 84 height 57
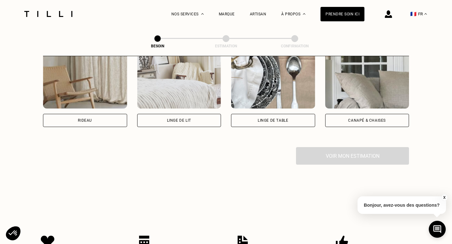
scroll to position [306, 0]
click at [171, 84] on img at bounding box center [179, 80] width 84 height 57
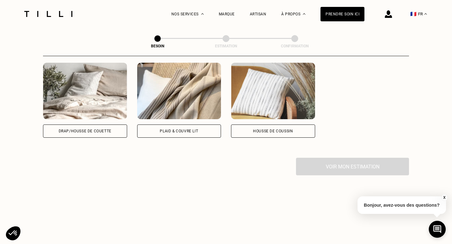
scroll to position [444, 0]
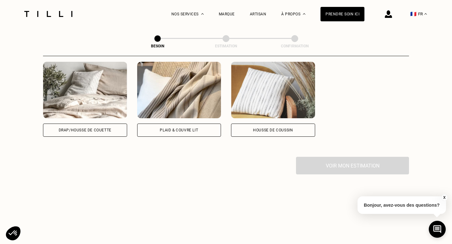
click at [104, 93] on img at bounding box center [85, 90] width 84 height 57
select select "FR"
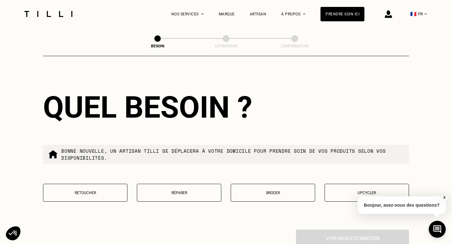
scroll to position [686, 0]
click at [191, 191] on p "Réparer" at bounding box center [179, 193] width 78 height 4
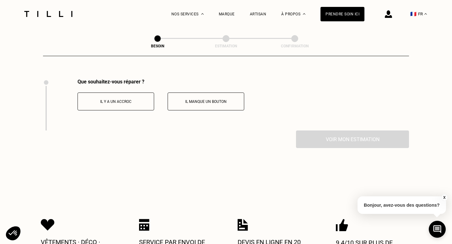
scroll to position [838, 0]
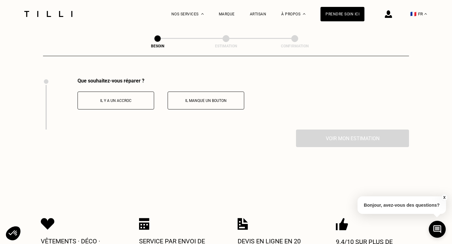
click at [123, 99] on p "Il y a un accroc" at bounding box center [116, 101] width 70 height 4
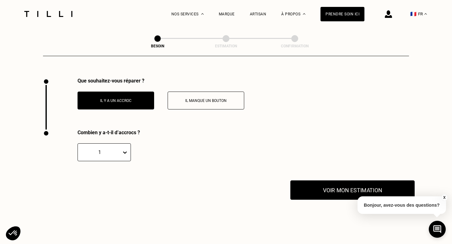
click at [354, 184] on button "Voir mon estimation" at bounding box center [352, 190] width 124 height 19
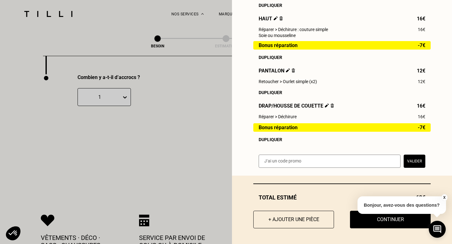
scroll to position [911, 0]
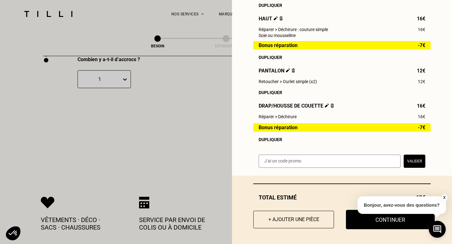
click at [378, 223] on button "Continuer" at bounding box center [390, 219] width 89 height 19
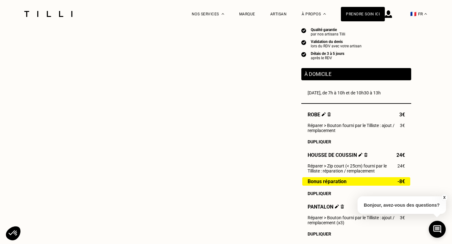
select select "FR"
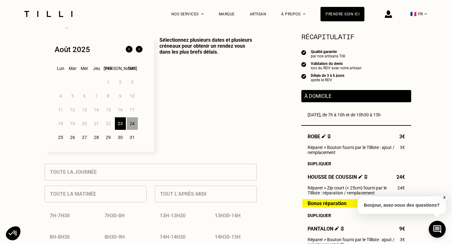
scroll to position [149, 0]
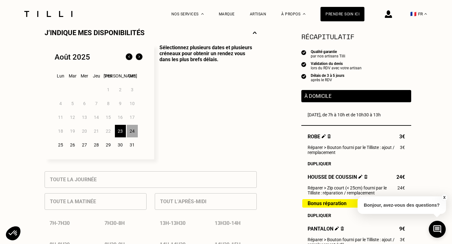
click at [131, 132] on div "24" at bounding box center [132, 131] width 11 height 13
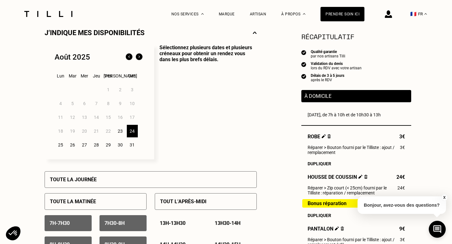
scroll to position [264, 0]
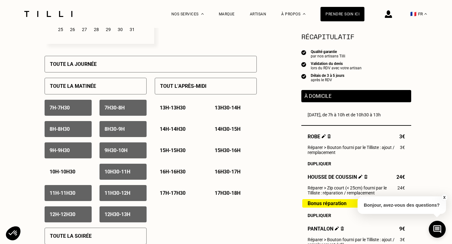
click at [58, 169] on p "10h - 10h30" at bounding box center [63, 172] width 26 height 6
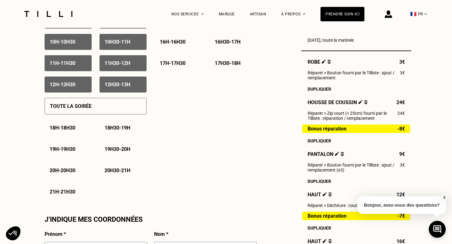
scroll to position [394, 0]
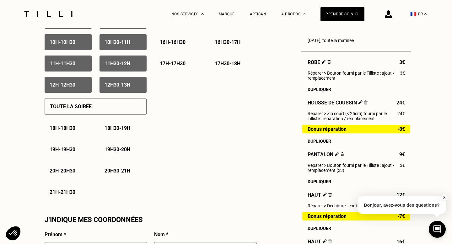
click at [69, 41] on p "10h - 10h30" at bounding box center [63, 42] width 26 height 6
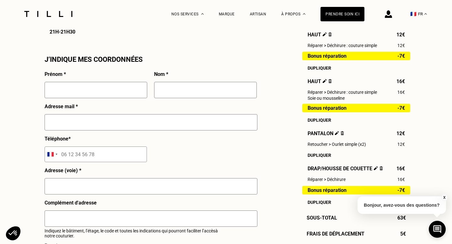
scroll to position [563, 0]
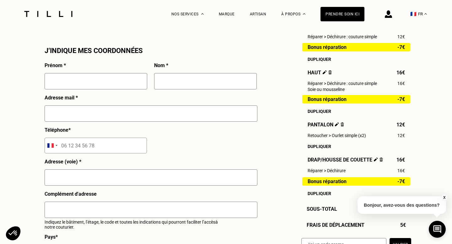
click at [72, 81] on input "text" at bounding box center [96, 81] width 103 height 16
type input "[PERSON_NAME]"
type input "HOO"
type input "[EMAIL_ADDRESS][DOMAIN_NAME]"
type input "06 69 02 73 53"
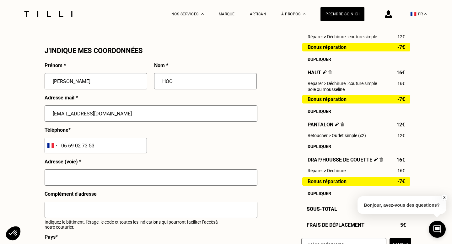
type input "Bureau"
type input "chez AERIGE cabinet d'avocats"
type input "75008"
type input "[GEOGRAPHIC_DATA]"
click at [105, 139] on input "06 69 02 73 53" at bounding box center [96, 146] width 102 height 16
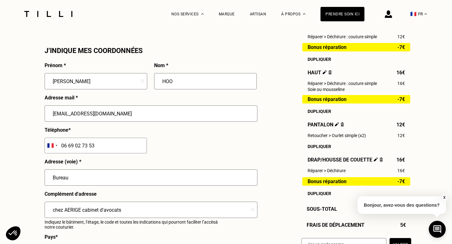
scroll to position [601, 0]
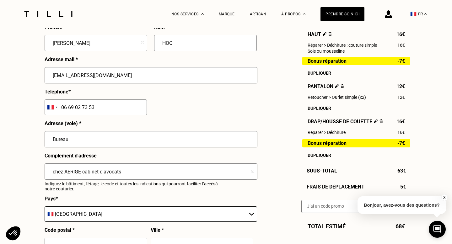
click at [82, 139] on input "Bureau" at bounding box center [151, 139] width 213 height 16
type input "[STREET_ADDRESS][PERSON_NAME]"
click at [129, 173] on input "chez AERIGE cabinet d'avocats" at bounding box center [151, 172] width 213 height 16
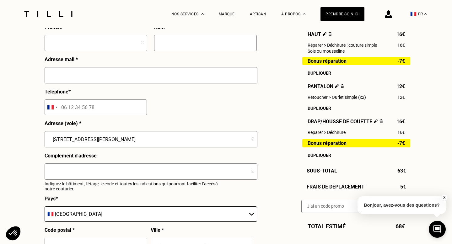
type input "75017"
click at [70, 104] on input "tel" at bounding box center [96, 108] width 102 height 16
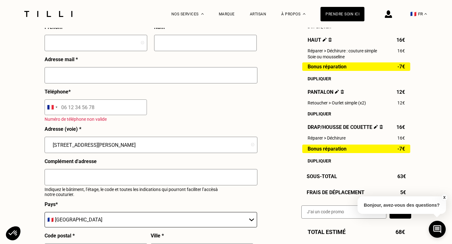
scroll to position [541, 0]
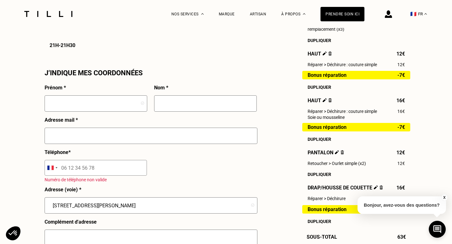
click at [70, 104] on input "text" at bounding box center [96, 103] width 103 height 16
type input "[PERSON_NAME]"
type input "HOO"
type input "[EMAIL_ADDRESS][DOMAIN_NAME]"
type input "06 69 02 73 53"
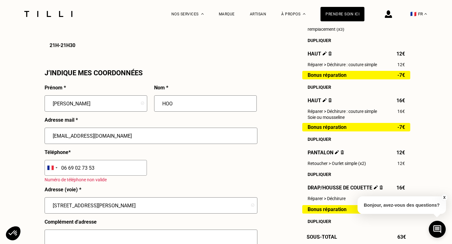
type input "chez AERIGE cabinet d'avocats"
type input "75008"
type input "[GEOGRAPHIC_DATA]"
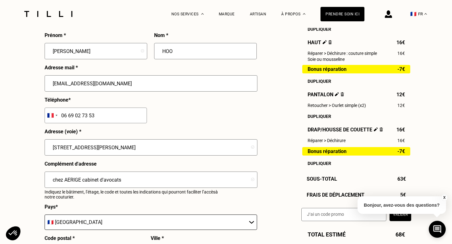
scroll to position [605, 0]
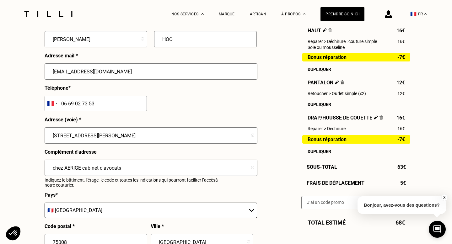
click at [147, 169] on input "chez AERIGE cabinet d'avocats" at bounding box center [151, 168] width 213 height 16
type input "chez AE"
click at [51, 167] on input "chez AE" at bounding box center [151, 168] width 213 height 16
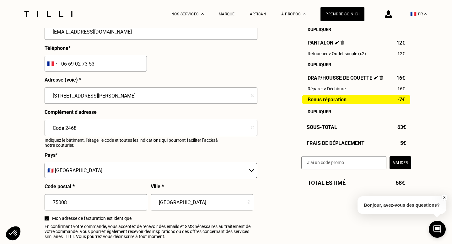
scroll to position [654, 0]
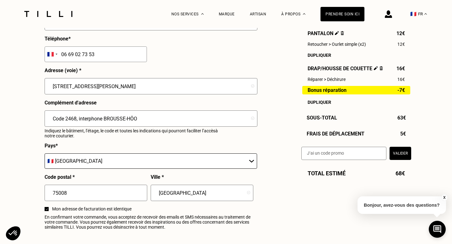
type input "Code 2468, interphone BROUSSE-HÔO"
click at [107, 198] on input "75008" at bounding box center [96, 193] width 103 height 16
type input "75017"
type input "[GEOGRAPHIC_DATA]"
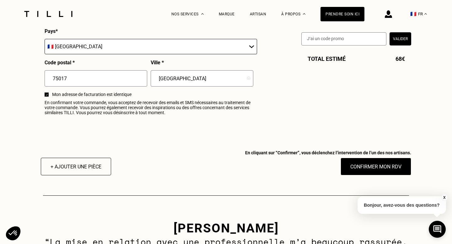
scroll to position [788, 0]
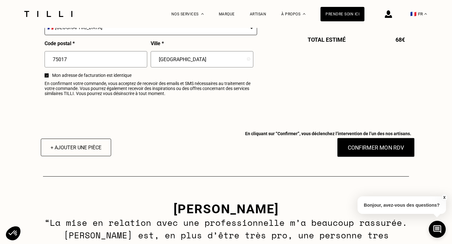
click at [355, 149] on button "Confirmer mon RDV" at bounding box center [376, 147] width 78 height 19
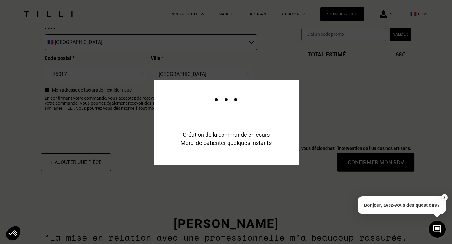
scroll to position [803, 0]
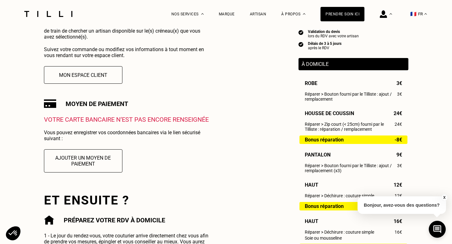
scroll to position [149, 0]
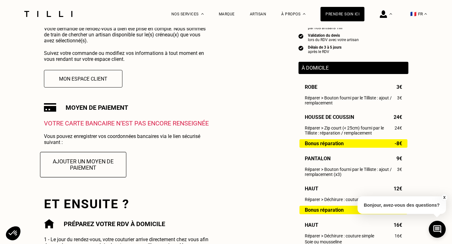
click at [84, 169] on button "Ajouter un moyen de paiement" at bounding box center [83, 164] width 86 height 25
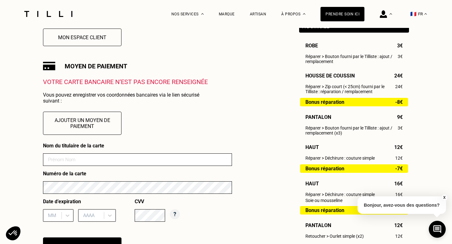
scroll to position [206, 0]
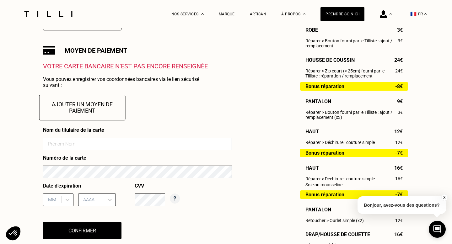
click at [97, 107] on button "Ajouter un moyen de paiement" at bounding box center [82, 107] width 86 height 25
click at [147, 144] on input at bounding box center [137, 144] width 189 height 13
click at [65, 145] on input at bounding box center [137, 144] width 189 height 13
type input "[PERSON_NAME]"
click at [67, 198] on div "MM" at bounding box center [58, 200] width 30 height 13
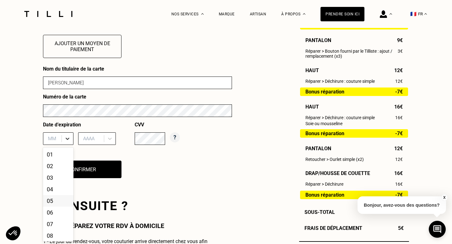
scroll to position [48, 0]
click at [51, 223] on div "11" at bounding box center [58, 223] width 30 height 12
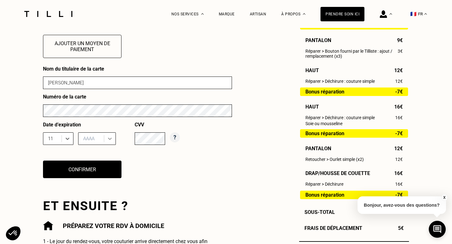
click at [109, 140] on icon at bounding box center [110, 139] width 6 height 6
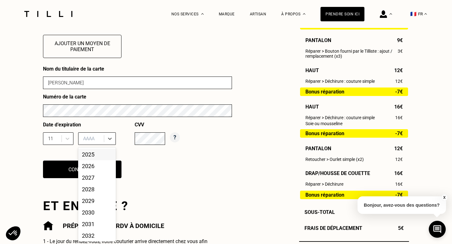
click at [101, 156] on div "2025" at bounding box center [97, 155] width 38 height 12
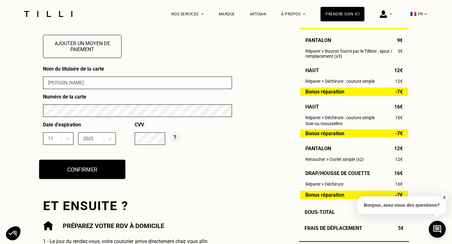
click at [84, 168] on button "Confirmer" at bounding box center [82, 169] width 86 height 19
